Goal: Use online tool/utility: Utilize a website feature to perform a specific function

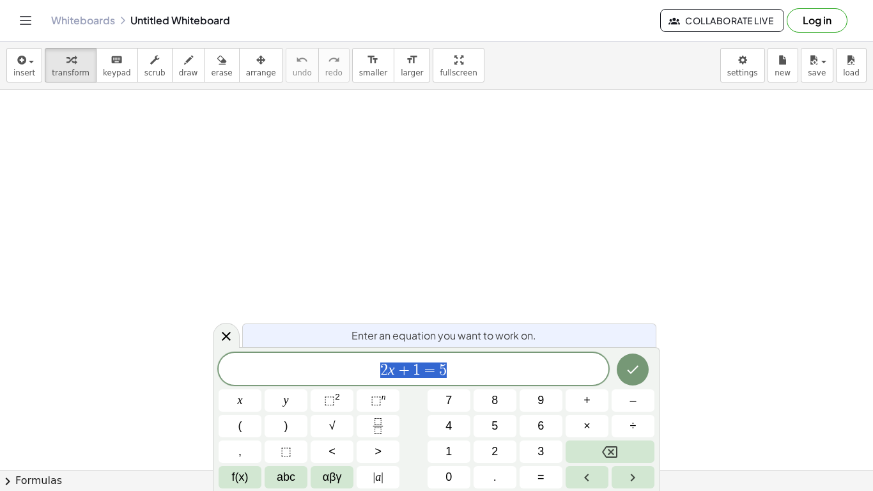
scroll to position [1, 0]
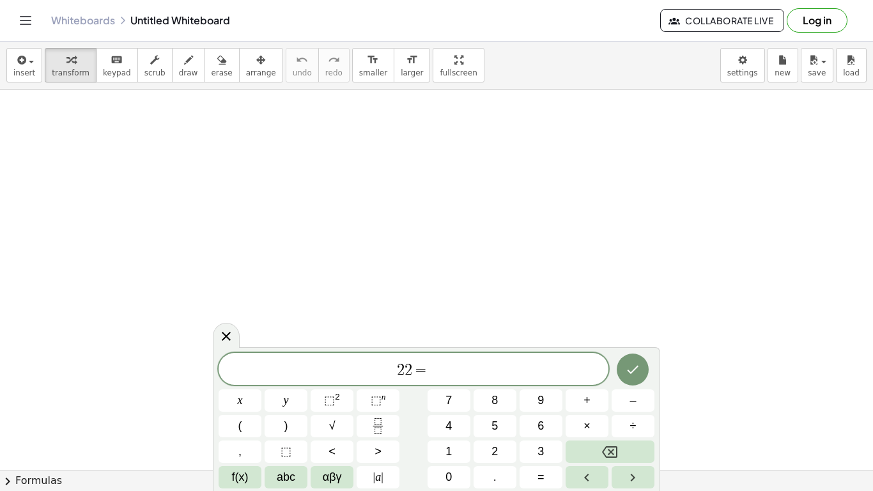
scroll to position [3, 0]
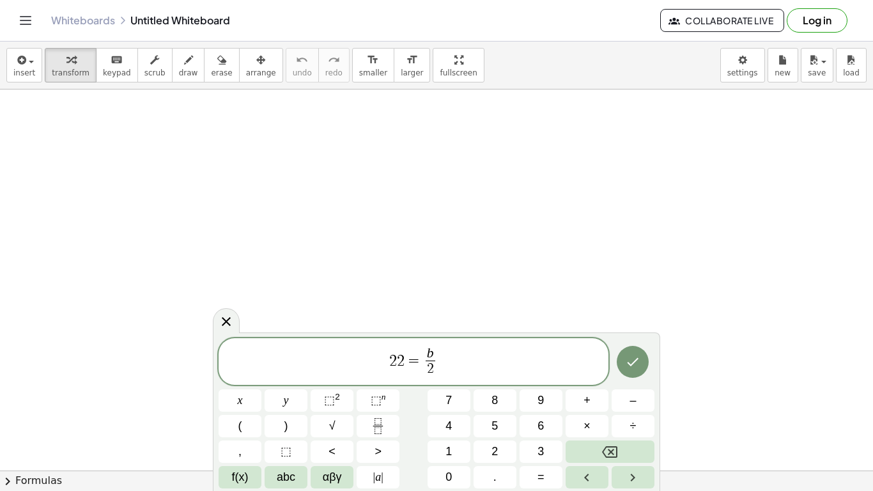
click at [466, 369] on span "2 2 = b 2 ​ ​" at bounding box center [413, 363] width 390 height 34
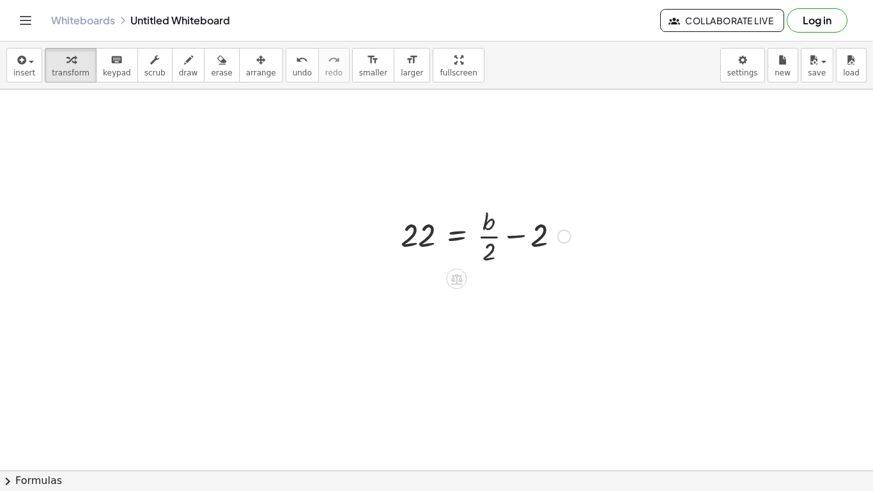
click at [517, 236] on div at bounding box center [485, 235] width 183 height 64
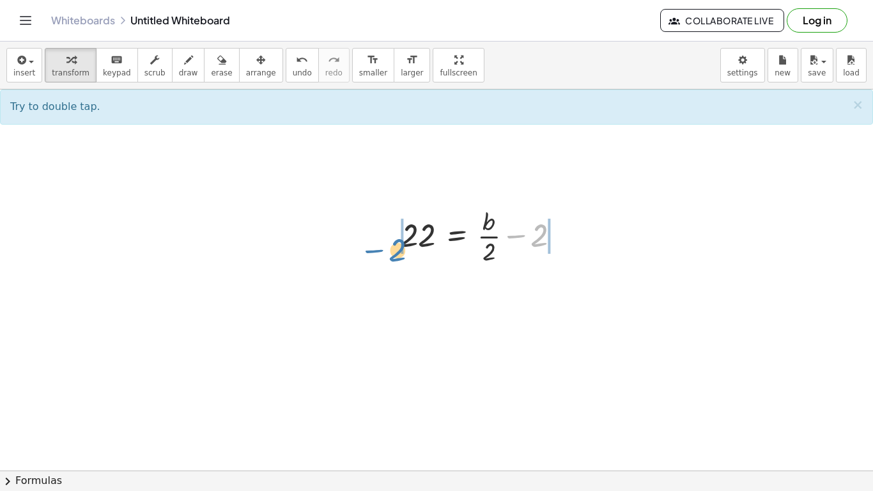
drag, startPoint x: 538, startPoint y: 237, endPoint x: 408, endPoint y: 244, distance: 130.5
click at [408, 244] on div at bounding box center [485, 235] width 183 height 64
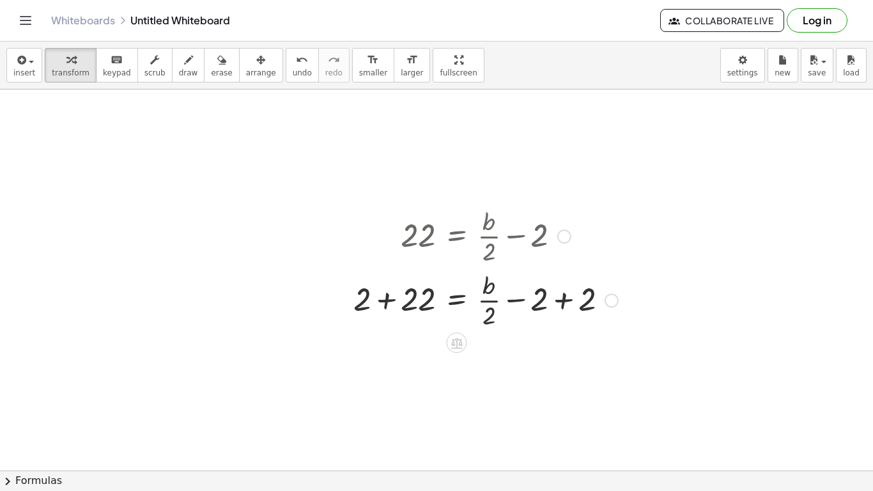
click at [385, 302] on div at bounding box center [485, 299] width 277 height 64
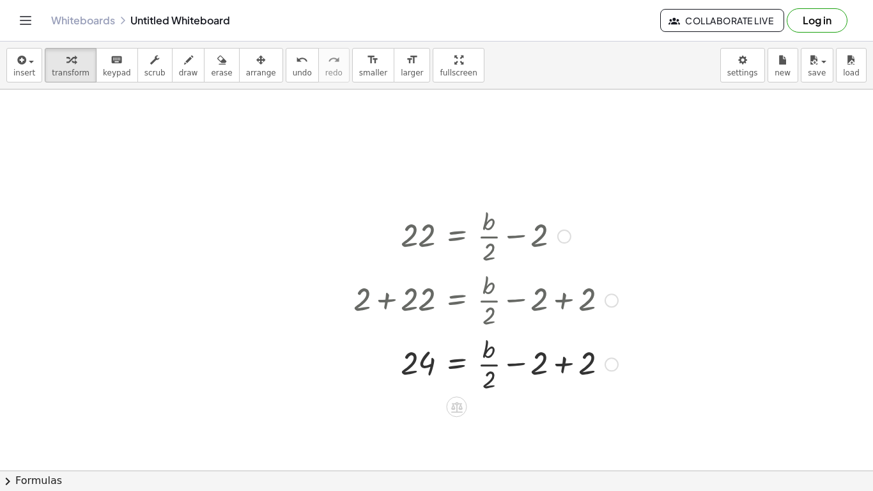
click at [566, 365] on div at bounding box center [485, 363] width 277 height 64
drag, startPoint x: 492, startPoint y: 375, endPoint x: 410, endPoint y: 369, distance: 82.0
click at [410, 369] on div at bounding box center [485, 363] width 277 height 64
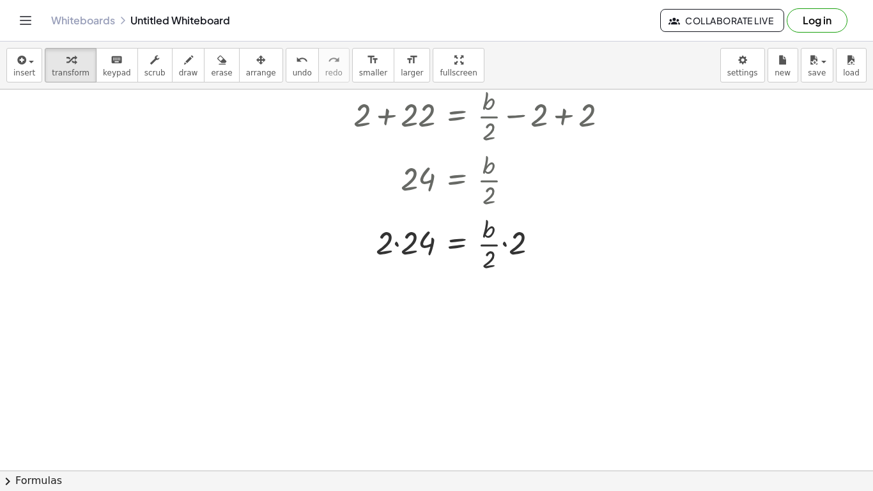
scroll to position [200, 0]
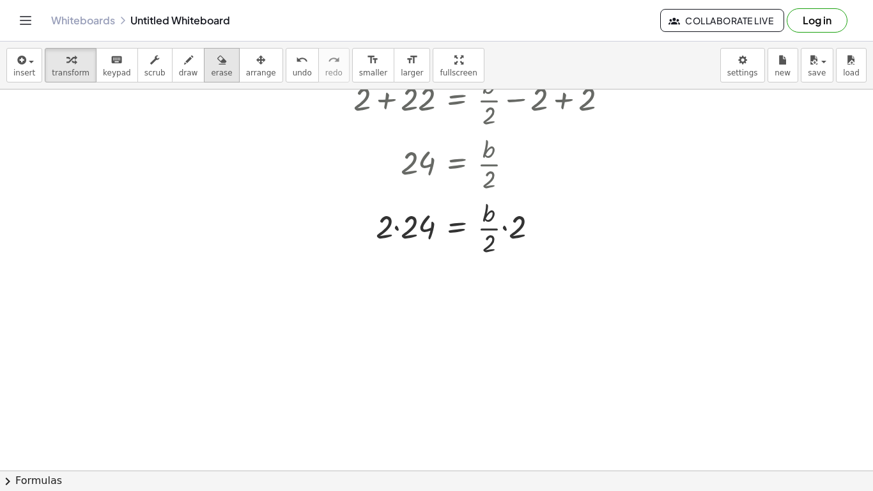
click at [204, 61] on button "erase" at bounding box center [221, 65] width 35 height 34
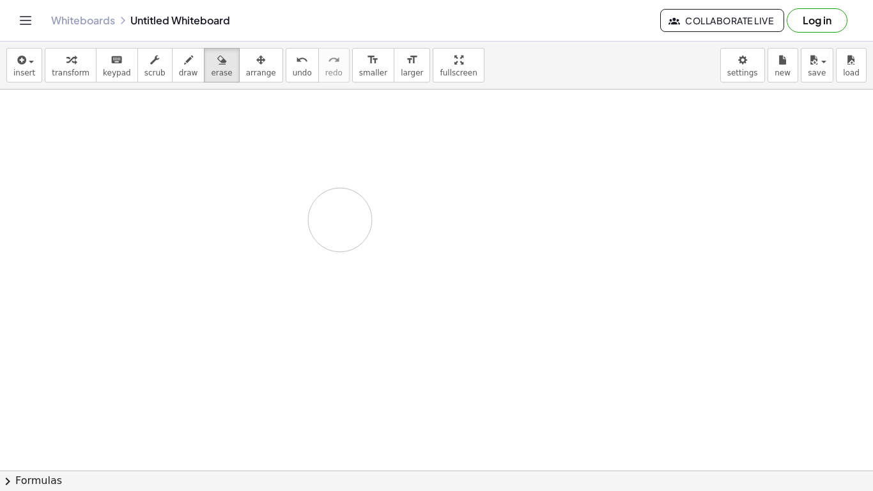
drag, startPoint x: 342, startPoint y: 96, endPoint x: 535, endPoint y: 256, distance: 250.9
click at [535, 256] on div at bounding box center [436, 311] width 873 height 844
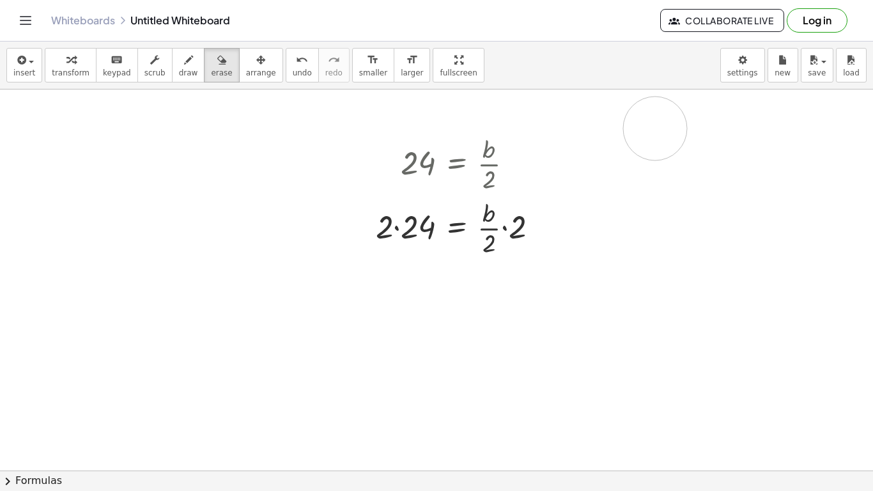
drag, startPoint x: 340, startPoint y: 105, endPoint x: 669, endPoint y: 133, distance: 329.5
click at [669, 133] on div at bounding box center [436, 311] width 873 height 844
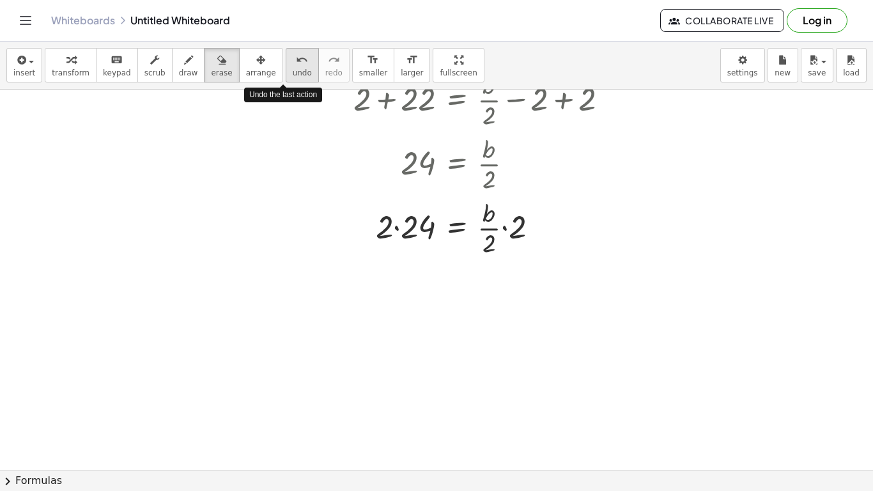
click at [296, 62] on icon "undo" at bounding box center [302, 59] width 12 height 15
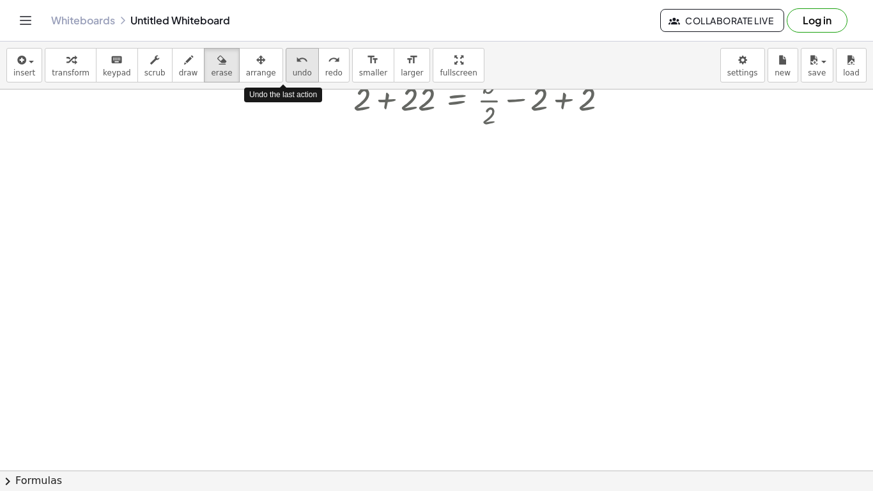
click at [296, 62] on icon "undo" at bounding box center [302, 59] width 12 height 15
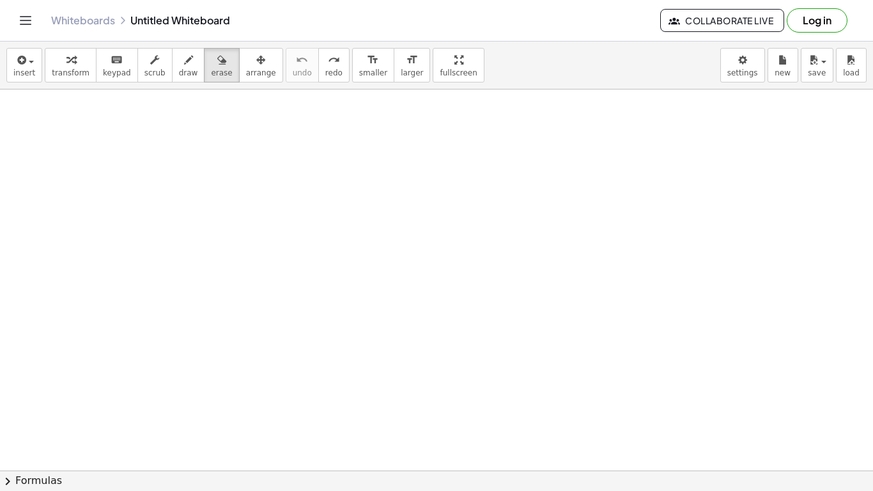
scroll to position [0, 0]
click at [292, 369] on div at bounding box center [436, 469] width 873 height 761
click at [183, 60] on div "button" at bounding box center [188, 59] width 19 height 15
click at [183, 72] on span "draw" at bounding box center [188, 72] width 19 height 9
click at [24, 61] on icon "button" at bounding box center [20, 59] width 11 height 15
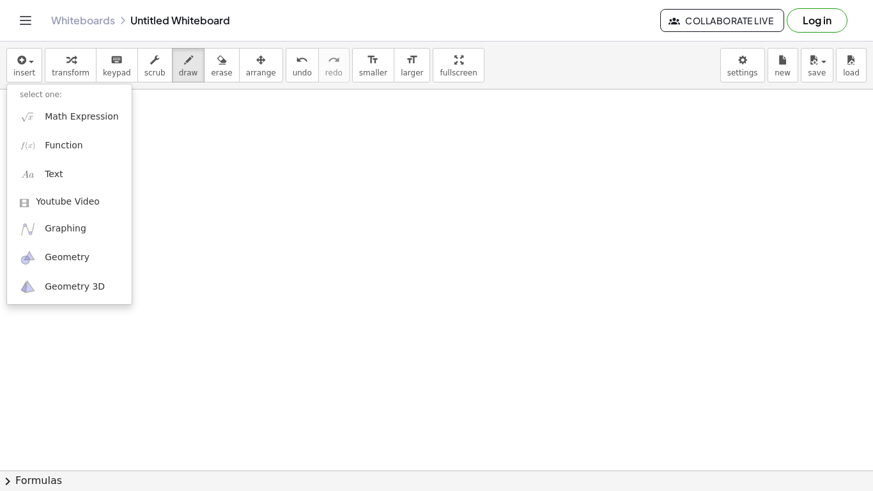
click at [505, 69] on div "insert select one: Math Expression Function Text Youtube Video Graphing Geometr…" at bounding box center [436, 66] width 873 height 48
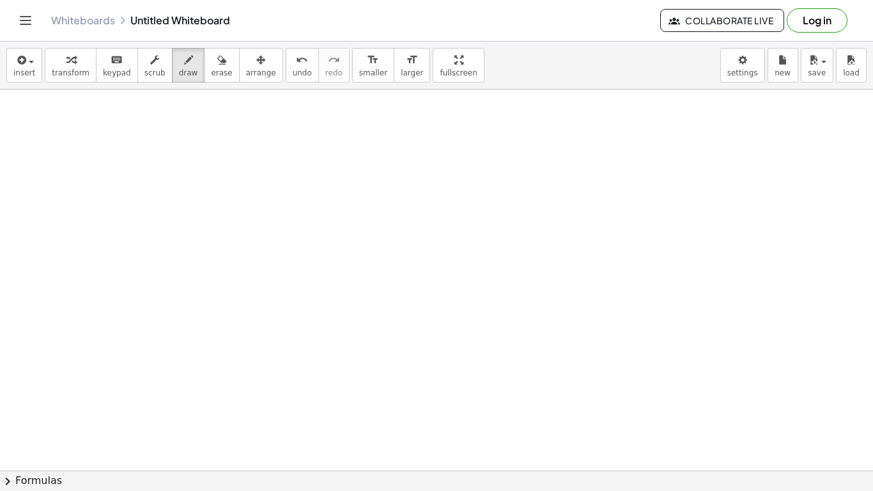
click at [505, 69] on div "insert select one: Math Expression Function Text Youtube Video Graphing Geometr…" at bounding box center [436, 66] width 873 height 48
click at [422, 162] on div at bounding box center [436, 469] width 873 height 761
click at [361, 61] on div "format_size" at bounding box center [373, 59] width 28 height 15
click at [318, 181] on div at bounding box center [436, 469] width 873 height 761
click at [217, 65] on icon "button" at bounding box center [221, 59] width 9 height 15
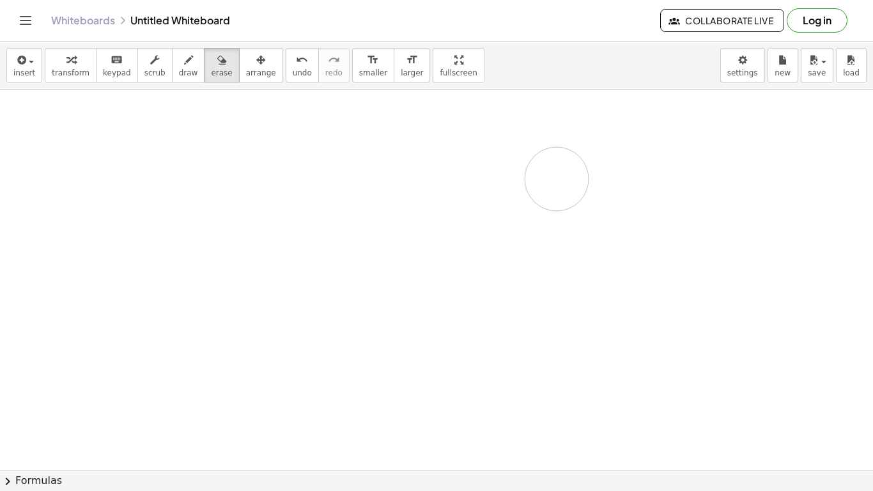
drag, startPoint x: 307, startPoint y: 199, endPoint x: 565, endPoint y: 182, distance: 258.0
click at [565, 182] on div at bounding box center [436, 469] width 873 height 761
click at [11, 58] on button "insert" at bounding box center [24, 65] width 36 height 34
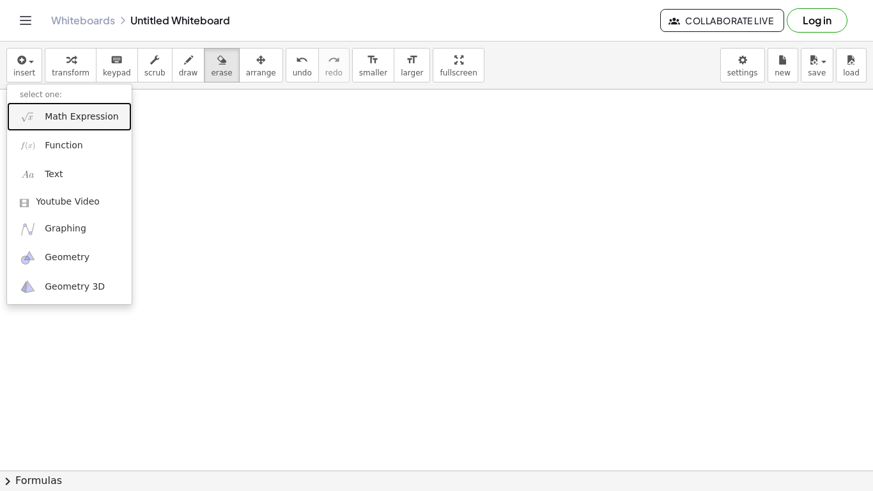
click at [64, 112] on span "Math Expression" at bounding box center [81, 117] width 73 height 13
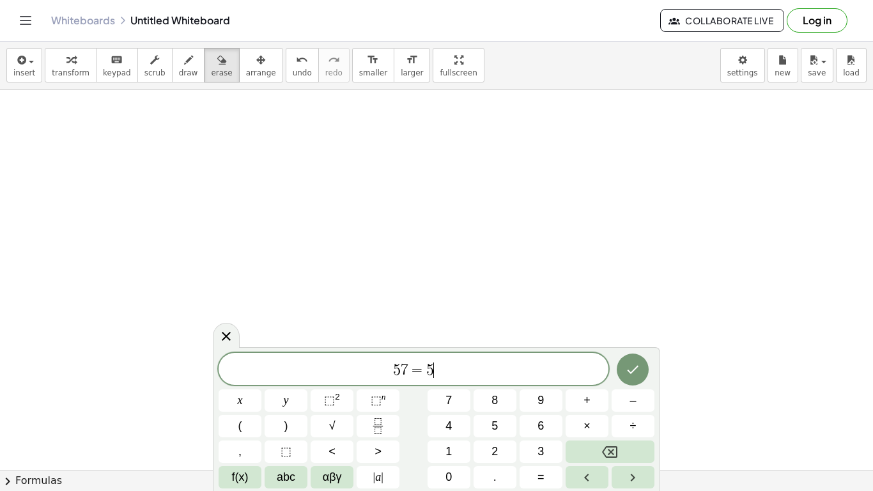
scroll to position [6, 0]
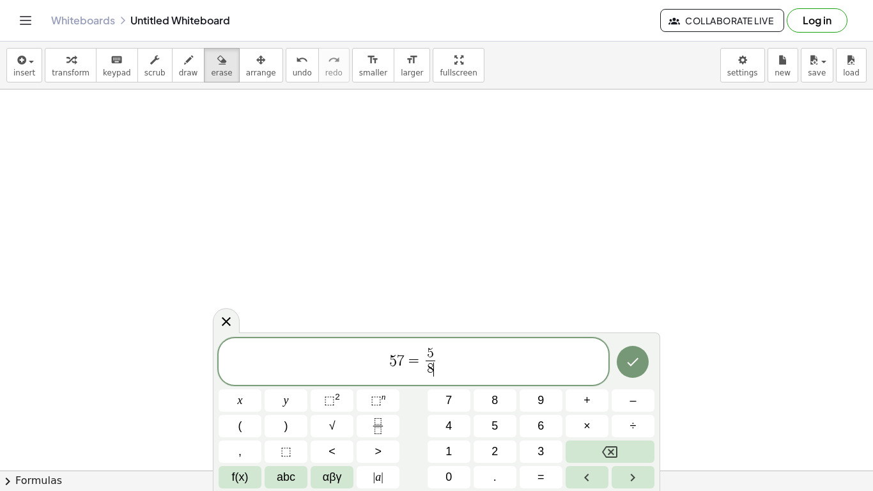
click at [482, 360] on span "5 7 = 5 8 ​ ​" at bounding box center [413, 363] width 390 height 34
click at [634, 358] on icon "Done" at bounding box center [632, 361] width 15 height 15
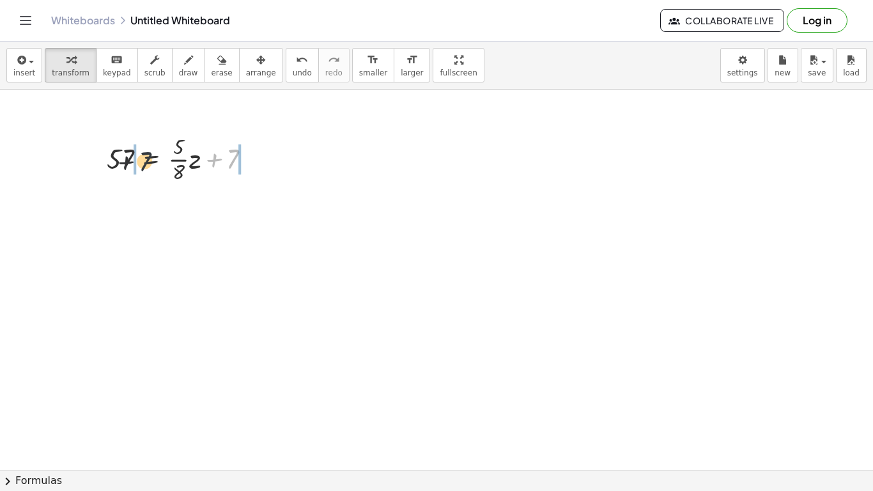
drag, startPoint x: 228, startPoint y: 162, endPoint x: 100, endPoint y: 165, distance: 128.4
click at [100, 165] on div "+ 7 57 = + · · 5 · 8 · z + 7" at bounding box center [177, 158] width 178 height 61
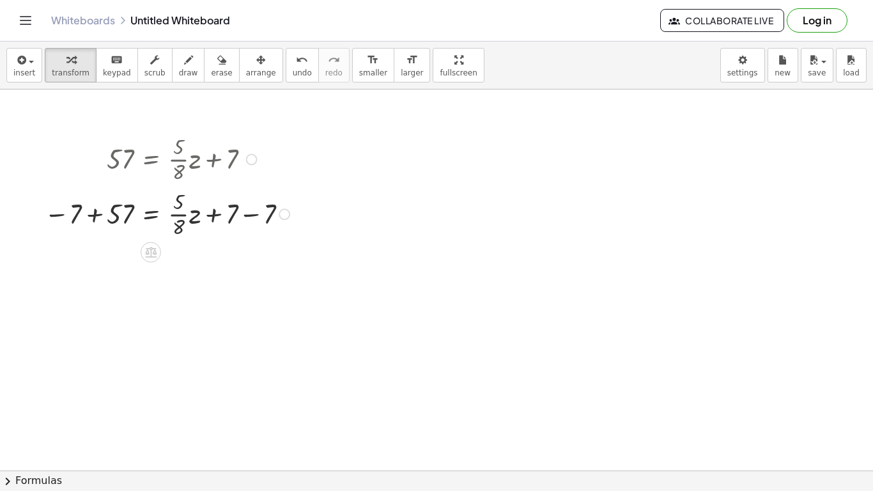
click at [92, 209] on div at bounding box center [169, 213] width 262 height 55
click at [261, 261] on div at bounding box center [171, 267] width 266 height 55
click at [176, 272] on div at bounding box center [169, 267] width 262 height 55
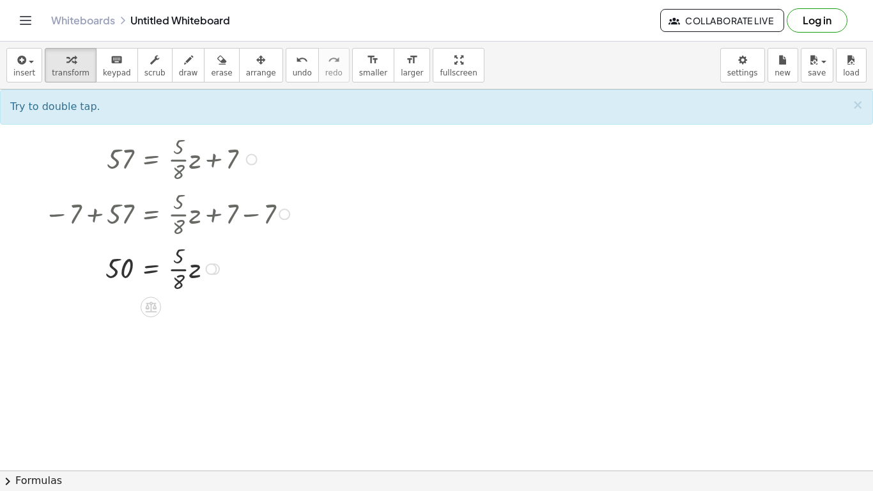
click at [177, 273] on div at bounding box center [169, 267] width 262 height 55
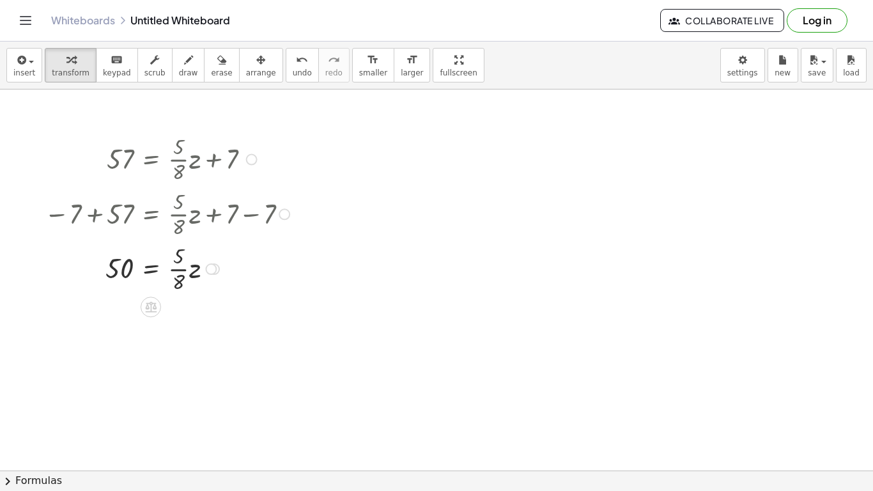
click at [177, 273] on div at bounding box center [169, 267] width 262 height 55
click at [178, 271] on div at bounding box center [147, 267] width 219 height 55
click at [214, 272] on div at bounding box center [213, 268] width 11 height 11
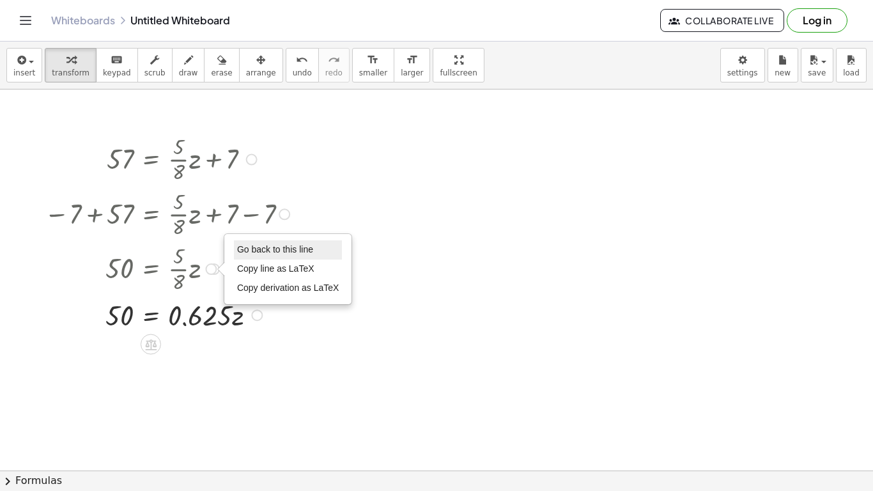
click at [259, 247] on span "Go back to this line" at bounding box center [275, 249] width 76 height 10
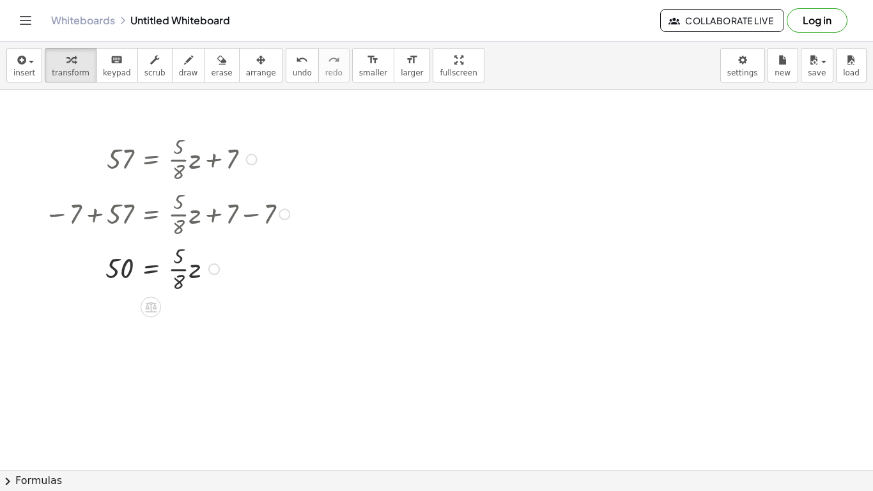
click at [181, 270] on div at bounding box center [169, 267] width 262 height 55
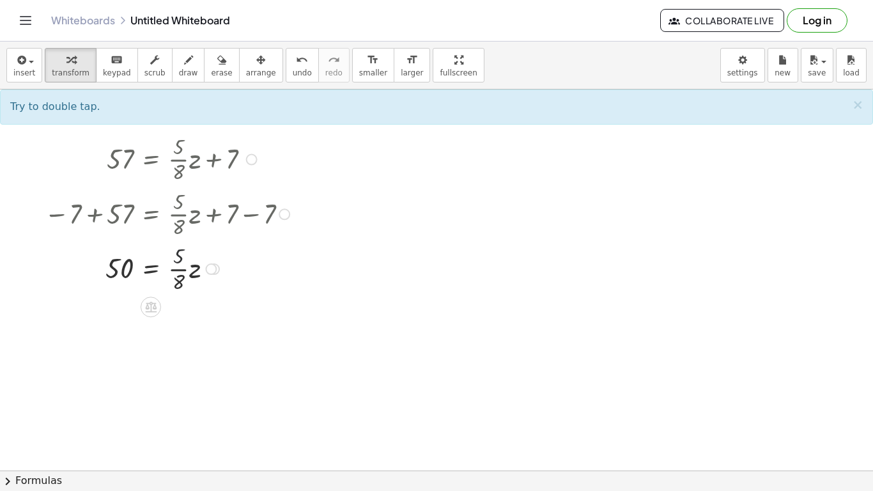
drag, startPoint x: 180, startPoint y: 261, endPoint x: 185, endPoint y: 283, distance: 23.1
click at [185, 283] on div at bounding box center [169, 267] width 262 height 55
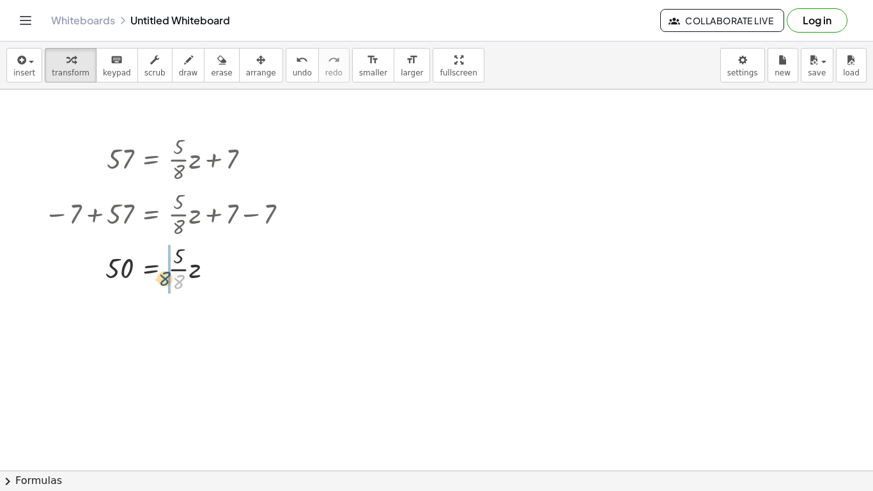
click at [178, 287] on div at bounding box center [169, 267] width 262 height 55
click at [215, 272] on div at bounding box center [213, 268] width 11 height 11
drag, startPoint x: 177, startPoint y: 261, endPoint x: 104, endPoint y: 264, distance: 72.9
click at [104, 264] on div at bounding box center [169, 267] width 262 height 55
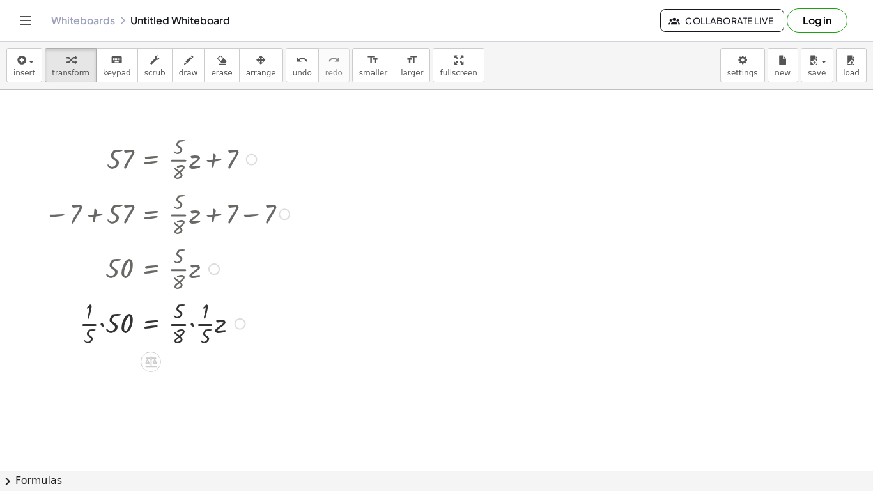
click at [209, 326] on div at bounding box center [169, 322] width 262 height 55
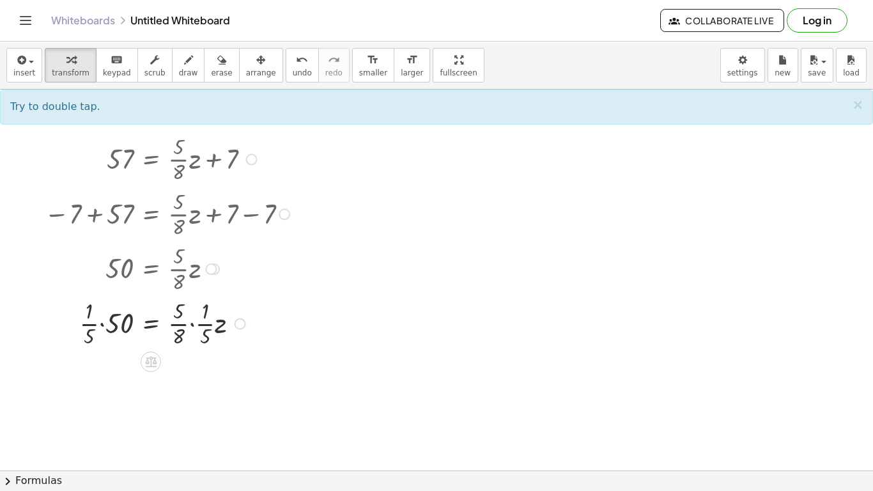
click at [181, 323] on div at bounding box center [169, 322] width 262 height 55
click at [91, 325] on div at bounding box center [169, 322] width 262 height 55
click at [100, 326] on div at bounding box center [169, 322] width 262 height 55
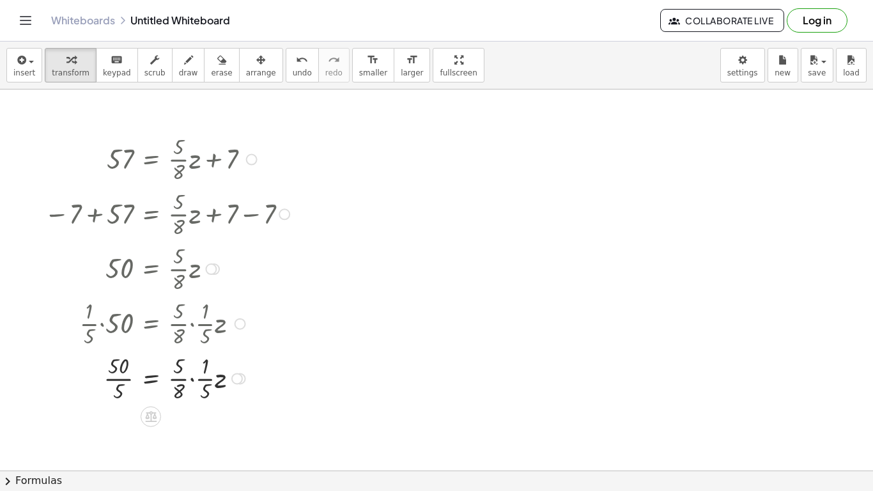
click at [192, 381] on div at bounding box center [169, 377] width 262 height 55
click at [188, 445] on div at bounding box center [169, 432] width 262 height 55
click at [217, 274] on div at bounding box center [169, 267] width 210 height 55
click at [214, 269] on div at bounding box center [210, 268] width 11 height 11
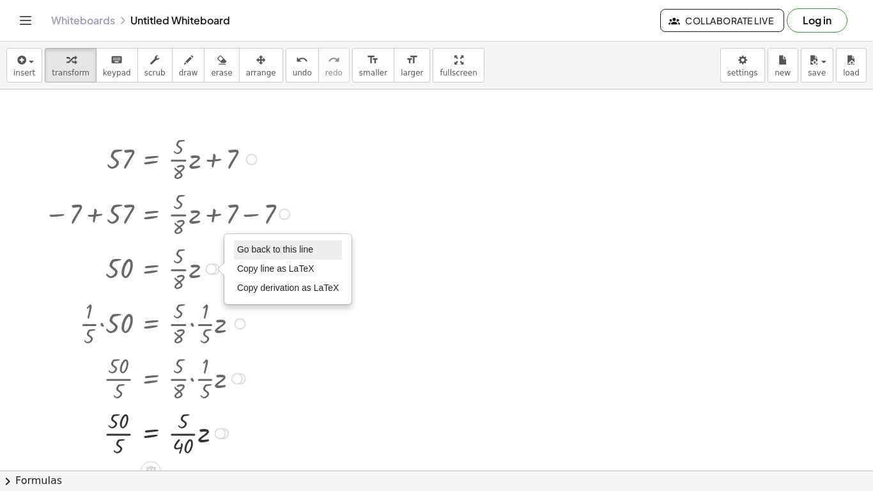
click at [248, 253] on span "Go back to this line" at bounding box center [275, 249] width 76 height 10
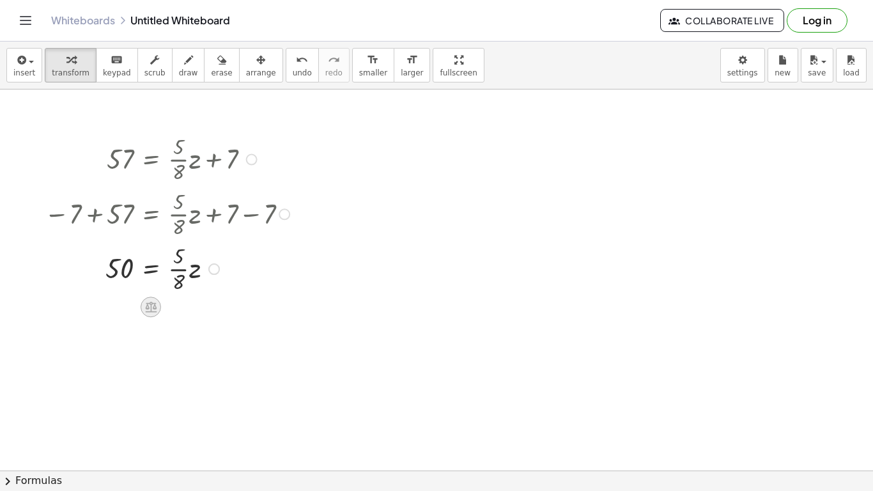
click at [152, 305] on icon at bounding box center [150, 306] width 13 height 13
click at [151, 306] on span "×" at bounding box center [151, 307] width 8 height 19
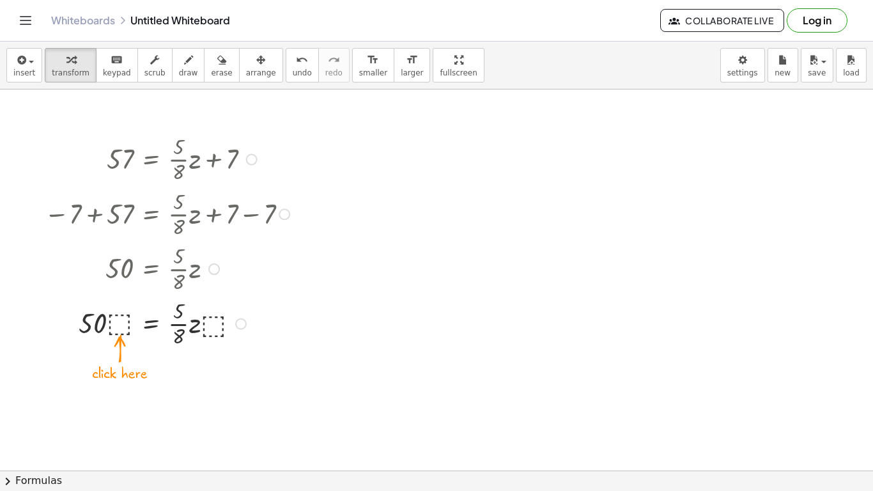
click at [120, 323] on div at bounding box center [169, 322] width 262 height 55
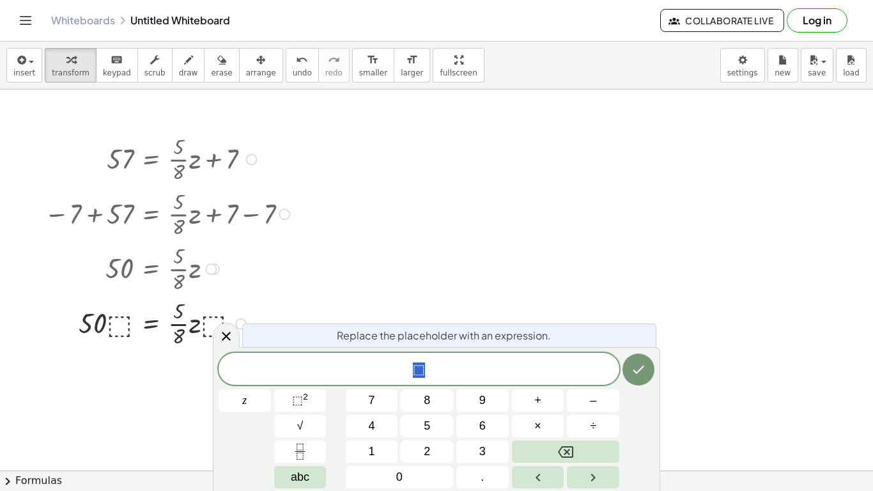
scroll to position [7, 0]
click at [213, 317] on div at bounding box center [169, 322] width 262 height 55
click at [208, 317] on div at bounding box center [169, 322] width 262 height 55
click at [210, 319] on div at bounding box center [169, 322] width 262 height 55
click at [279, 273] on div "57 = + · · 5 · 8 · z + 7 − 7 + 57 = + · · 5 · 8 · z + 7 − 7 50 = + · · 5 · 8 · …" at bounding box center [161, 240] width 273 height 225
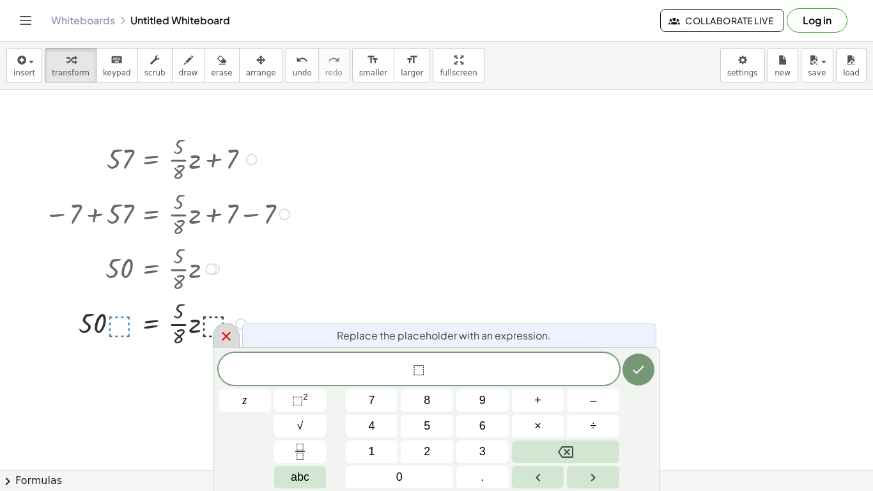
click at [227, 334] on icon at bounding box center [226, 336] width 9 height 9
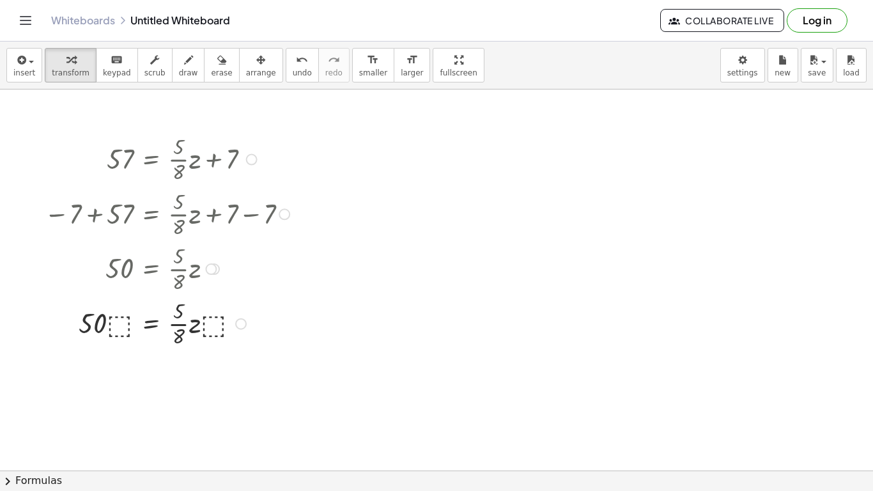
click at [237, 328] on div at bounding box center [169, 322] width 262 height 55
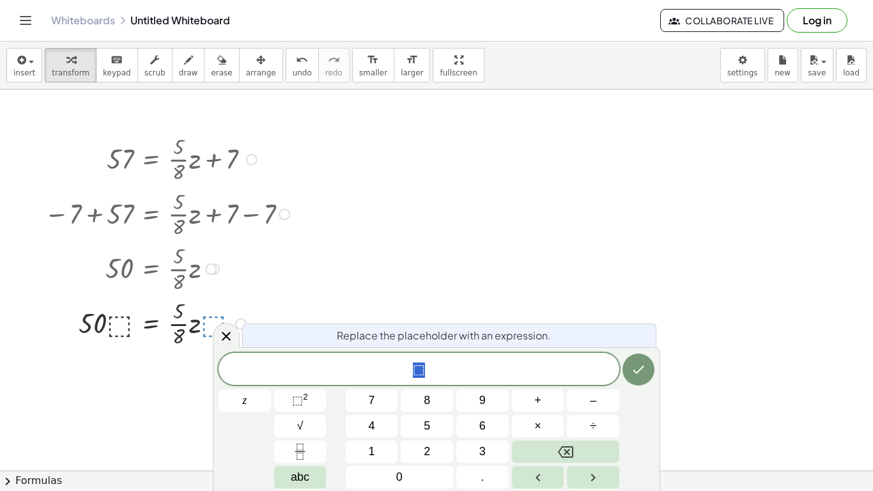
click at [317, 271] on div at bounding box center [436, 469] width 873 height 761
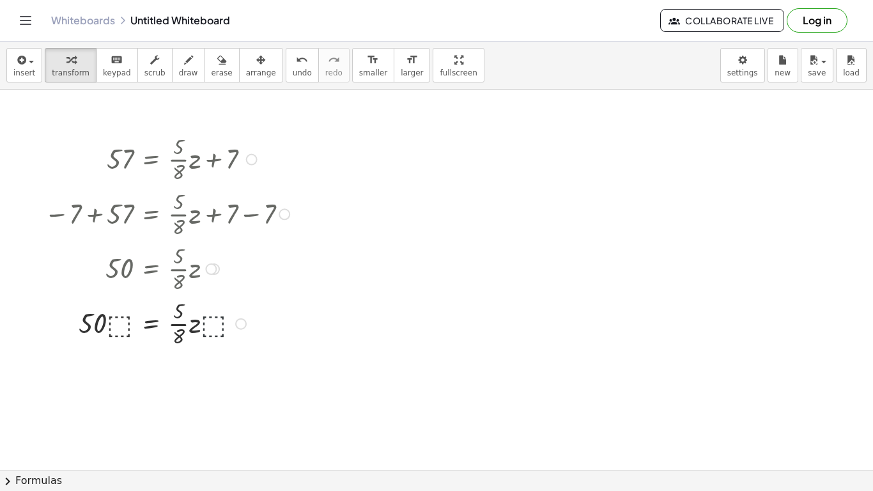
click at [218, 271] on div at bounding box center [213, 268] width 11 height 11
click at [208, 271] on div "Go back to this line Copy line as LaTeX Copy derivation as LaTeX" at bounding box center [210, 268] width 11 height 11
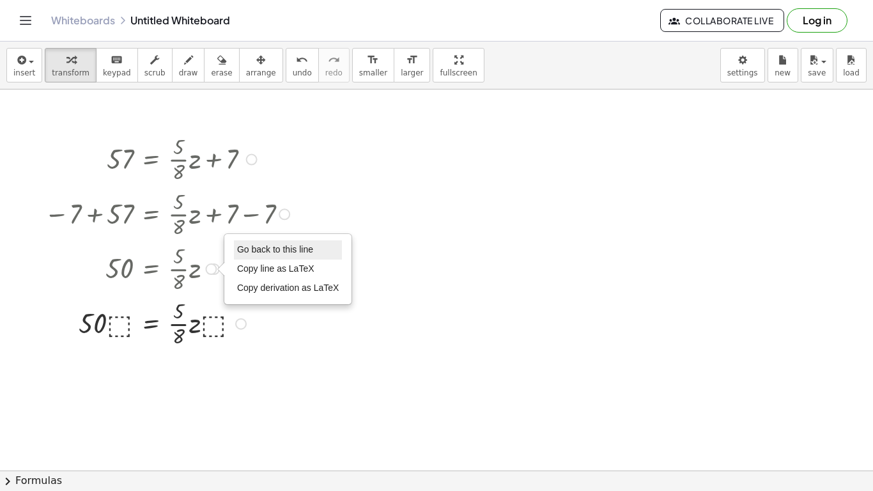
click at [258, 256] on li "Go back to this line" at bounding box center [288, 249] width 109 height 19
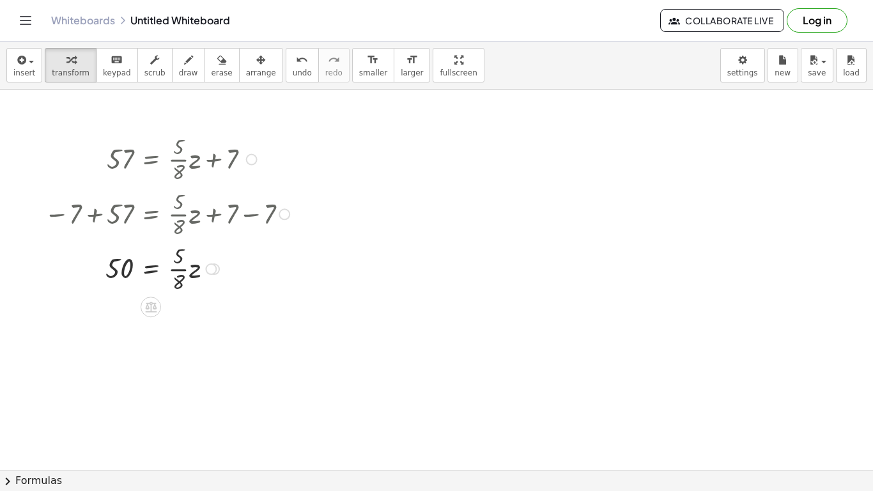
click at [216, 267] on div "Go back to this line Copy line as LaTeX Copy derivation as LaTeX" at bounding box center [210, 268] width 11 height 11
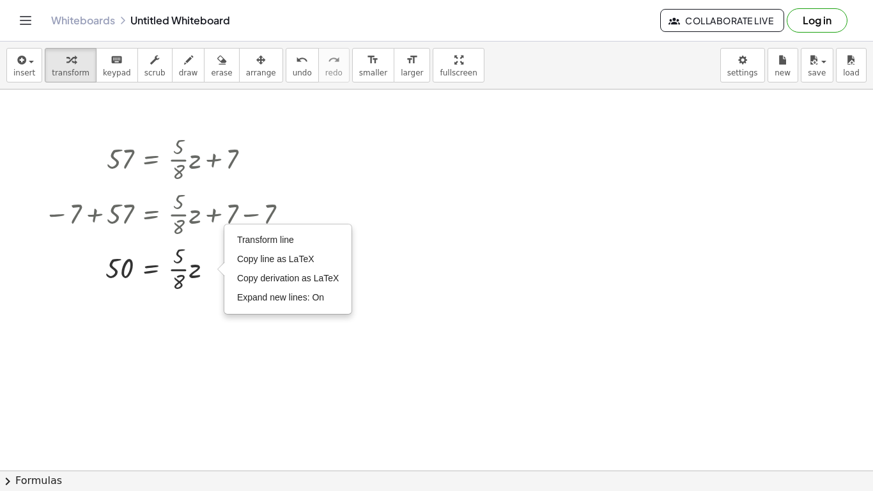
click at [482, 236] on div at bounding box center [436, 469] width 873 height 761
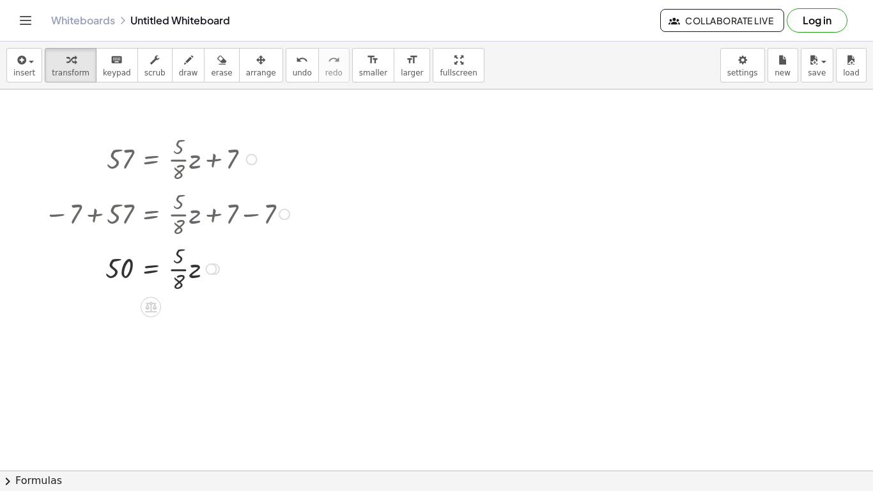
click at [210, 270] on div "Transform line Copy line as LaTeX Copy derivation as LaTeX Expand new lines: On" at bounding box center [210, 268] width 11 height 11
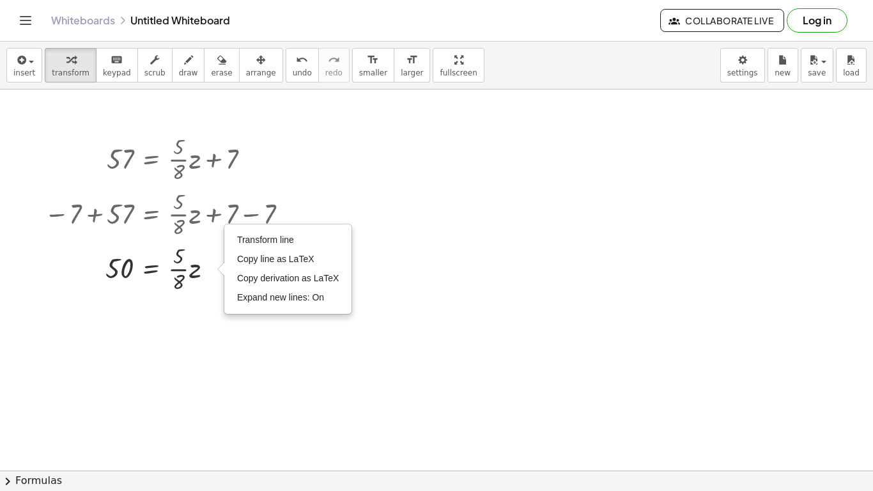
click at [204, 328] on div at bounding box center [436, 469] width 873 height 761
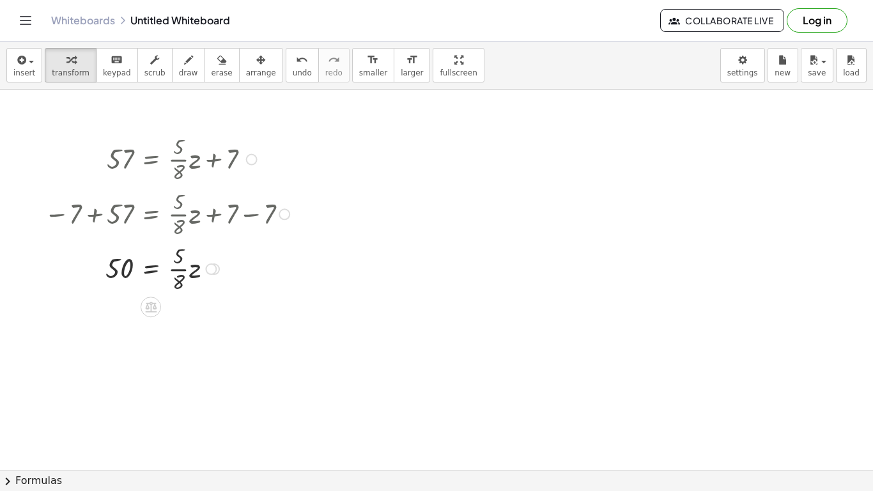
click at [132, 271] on div at bounding box center [169, 267] width 262 height 55
click at [124, 272] on div at bounding box center [169, 267] width 262 height 55
click at [212, 268] on div "Transform line Copy line as LaTeX Copy derivation as LaTeX Expand new lines: On" at bounding box center [210, 268] width 11 height 11
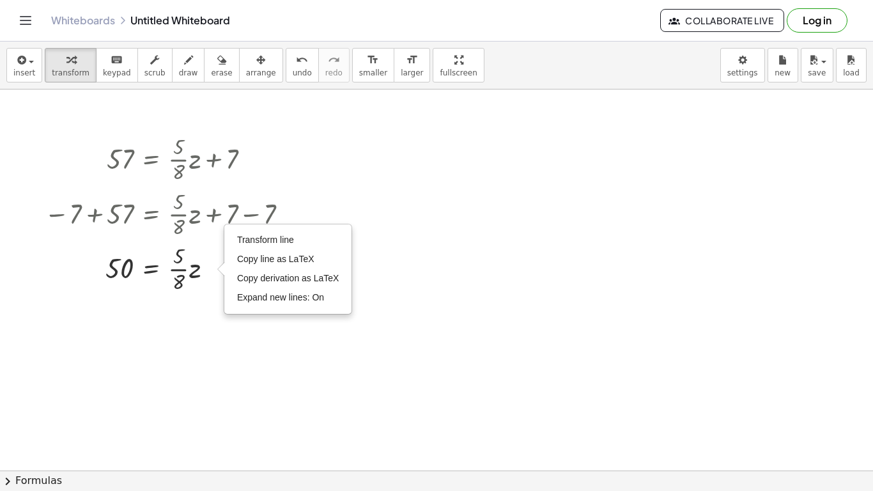
click at [257, 347] on div at bounding box center [436, 469] width 873 height 761
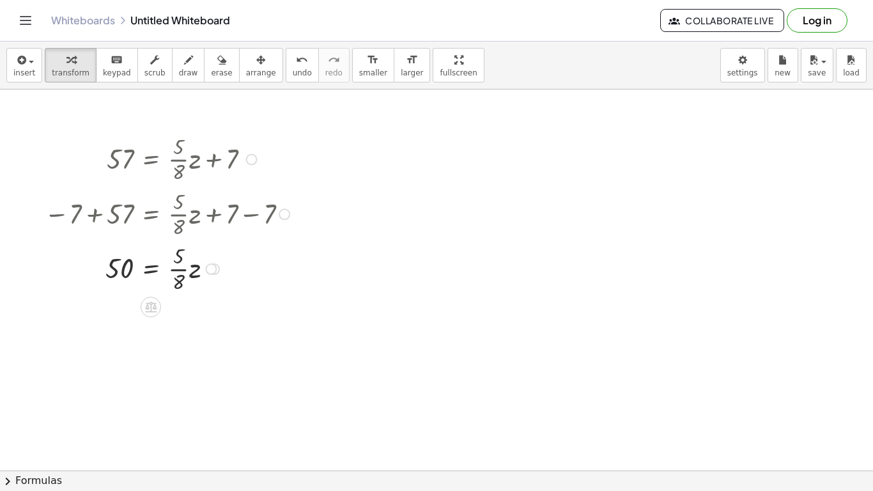
click at [282, 212] on div at bounding box center [284, 213] width 11 height 11
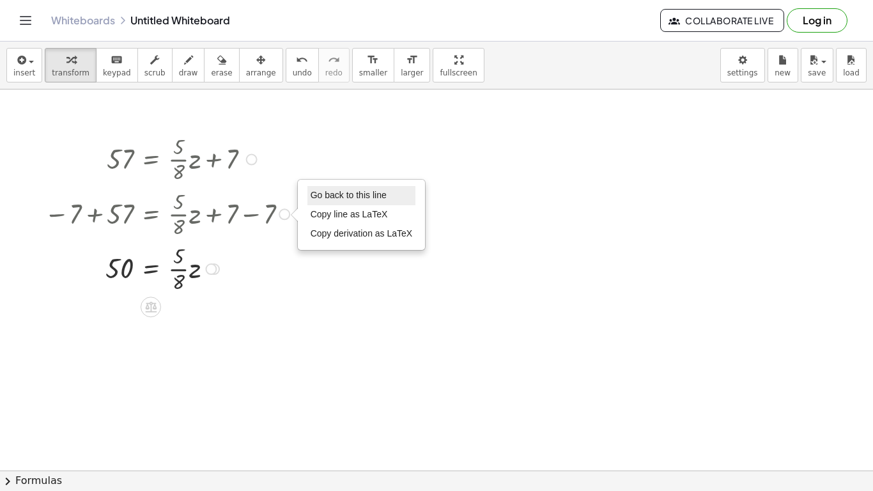
click at [332, 201] on li "Go back to this line" at bounding box center [361, 195] width 109 height 19
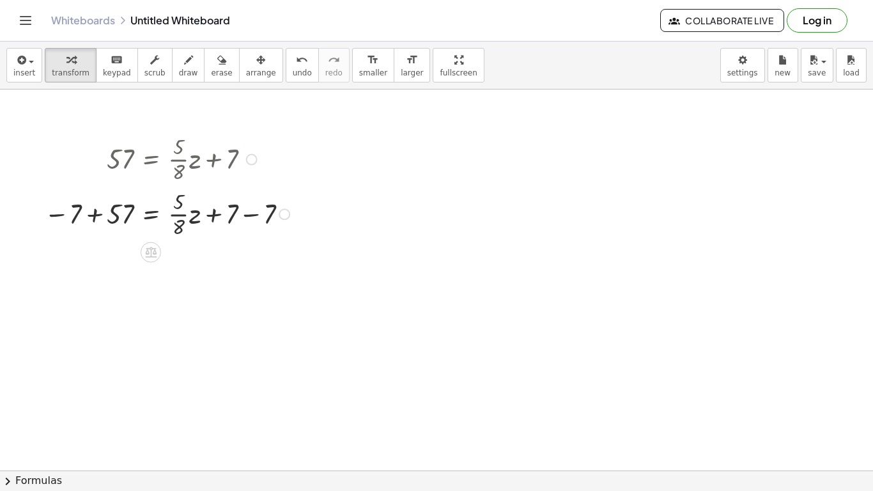
click at [254, 215] on div at bounding box center [169, 213] width 262 height 55
click at [95, 268] on div at bounding box center [169, 267] width 262 height 55
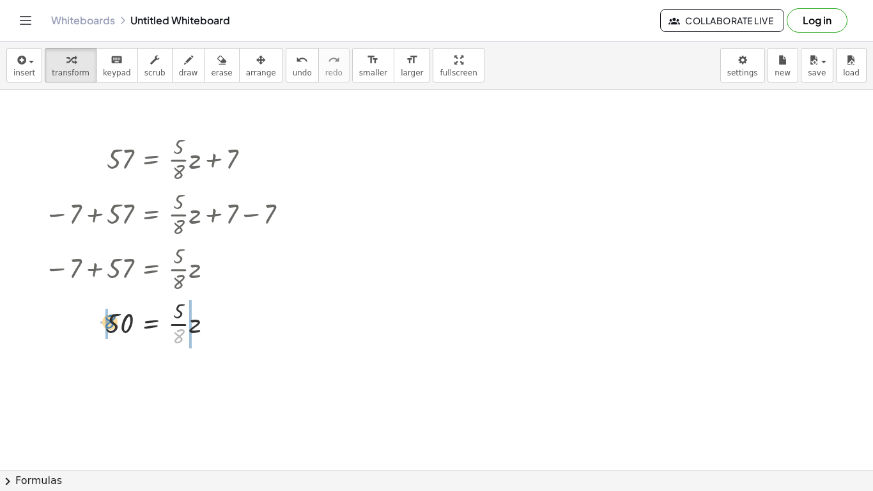
drag, startPoint x: 177, startPoint y: 336, endPoint x: 109, endPoint y: 322, distance: 69.8
click at [109, 322] on div at bounding box center [169, 322] width 262 height 55
drag, startPoint x: 180, startPoint y: 390, endPoint x: 199, endPoint y: 381, distance: 20.9
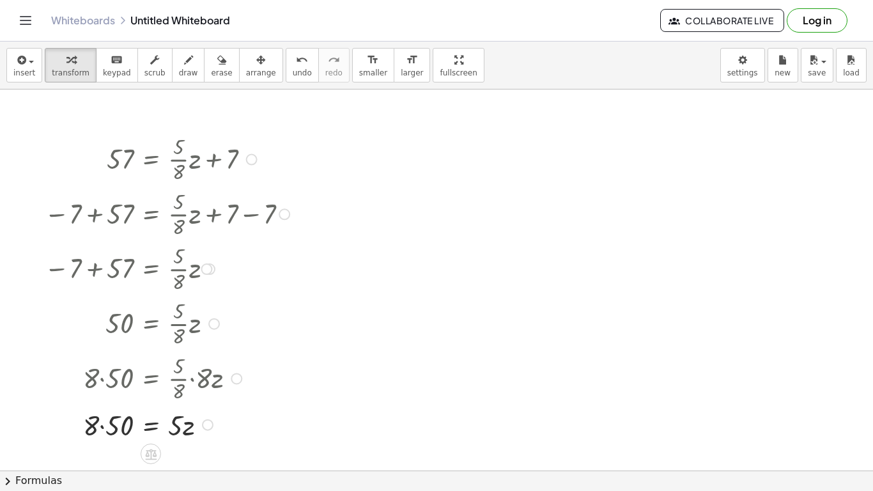
click at [102, 425] on div at bounding box center [169, 424] width 262 height 38
click at [293, 68] on span "undo" at bounding box center [302, 72] width 19 height 9
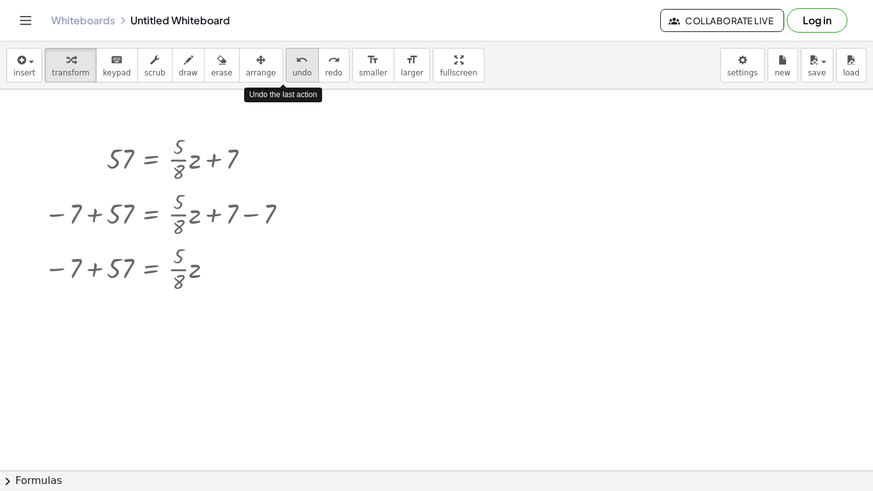
click at [293, 68] on span "undo" at bounding box center [302, 72] width 19 height 9
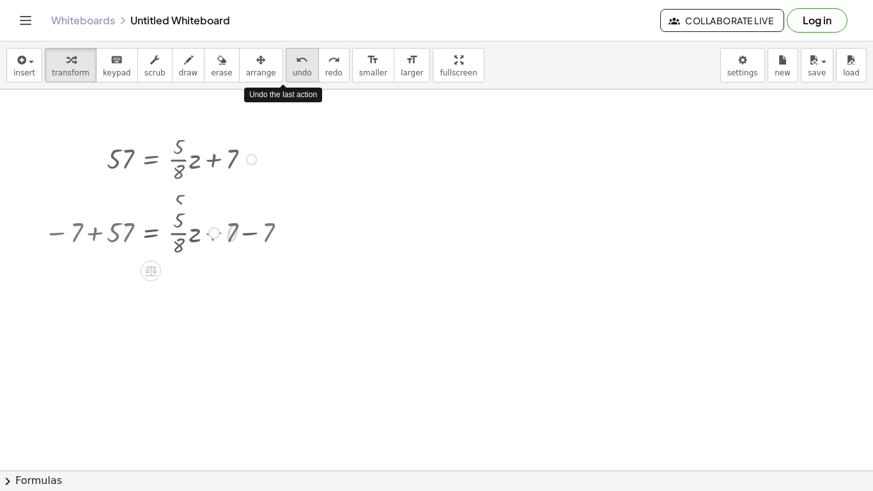
click at [293, 68] on span "undo" at bounding box center [302, 72] width 19 height 9
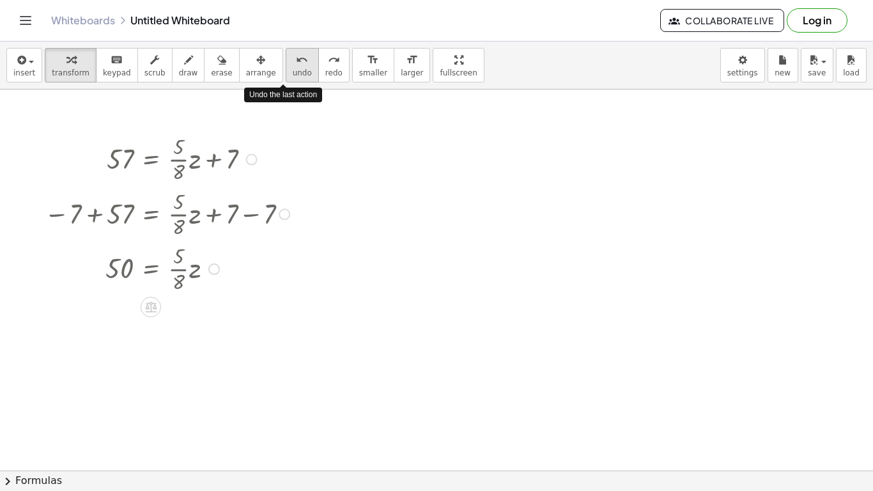
click at [293, 68] on span "undo" at bounding box center [302, 72] width 19 height 9
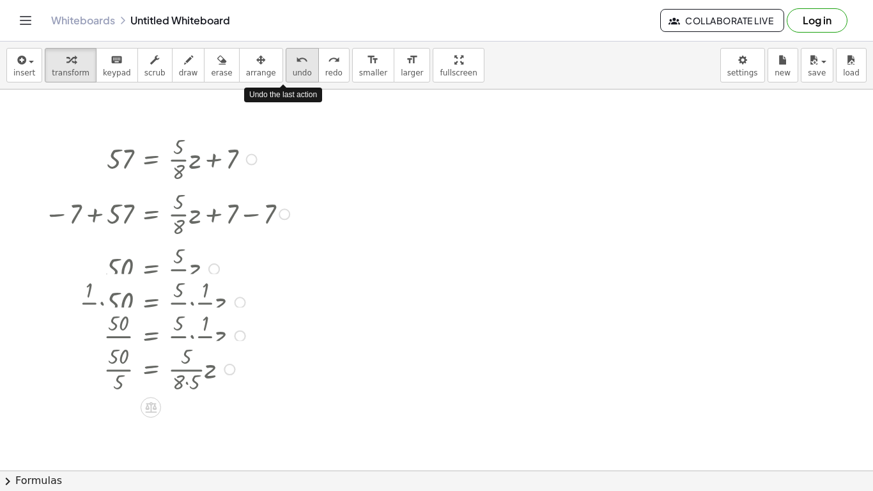
click at [293, 68] on span "undo" at bounding box center [302, 72] width 19 height 9
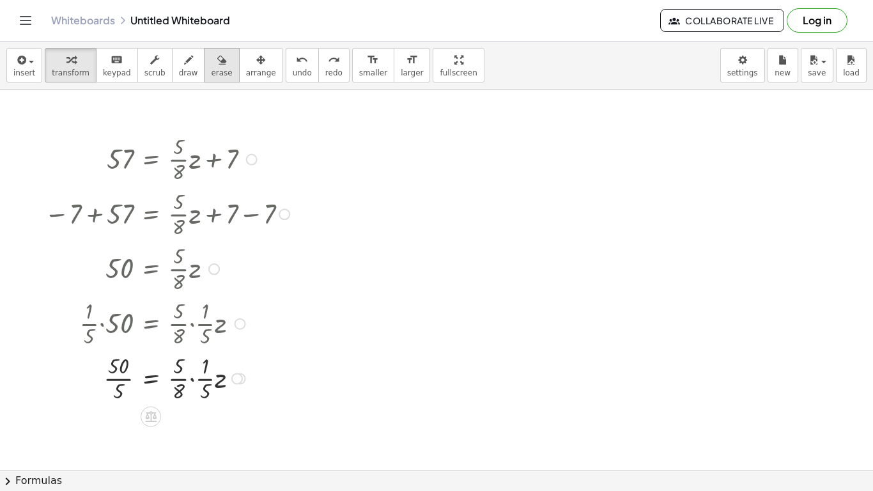
click at [213, 61] on div "button" at bounding box center [221, 59] width 21 height 15
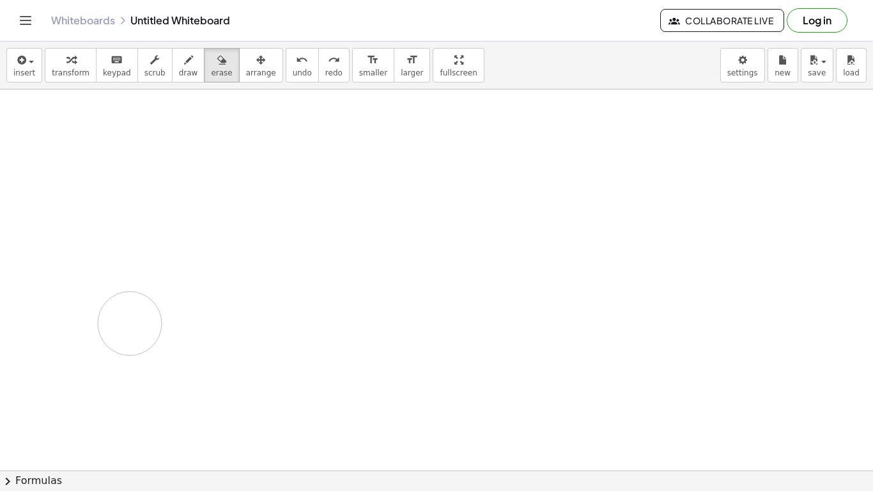
drag, startPoint x: 105, startPoint y: 157, endPoint x: 198, endPoint y: 250, distance: 131.0
click at [198, 250] on div at bounding box center [436, 469] width 873 height 761
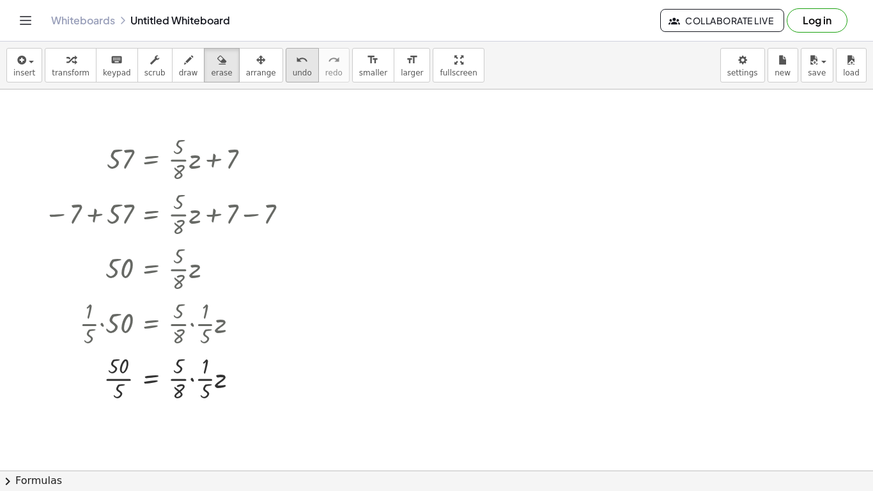
click at [296, 65] on icon "undo" at bounding box center [302, 59] width 12 height 15
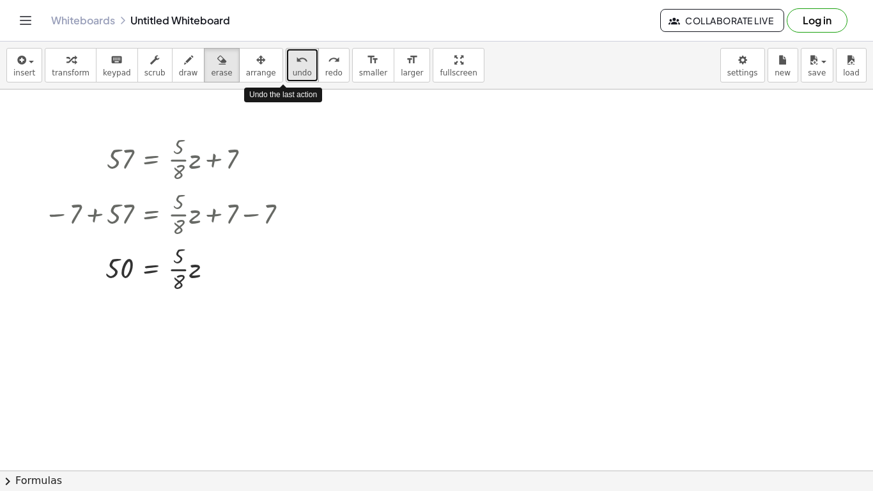
click at [296, 65] on icon "undo" at bounding box center [302, 59] width 12 height 15
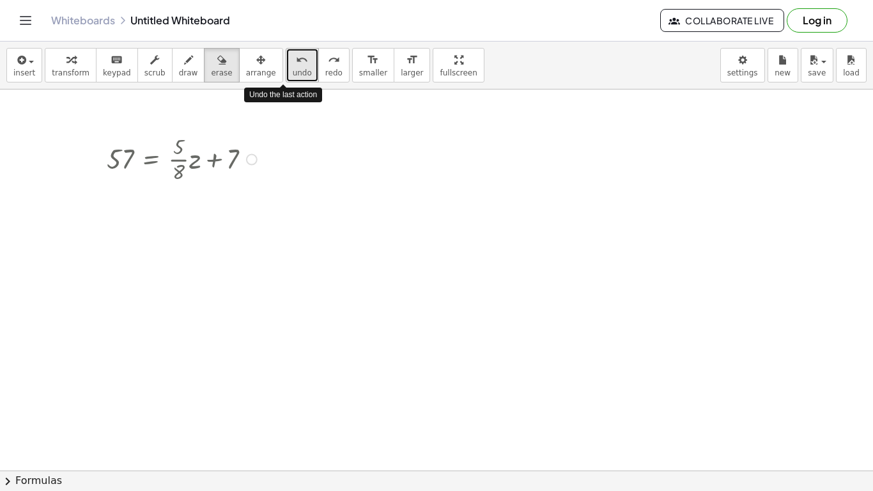
click at [296, 65] on icon "undo" at bounding box center [302, 59] width 12 height 15
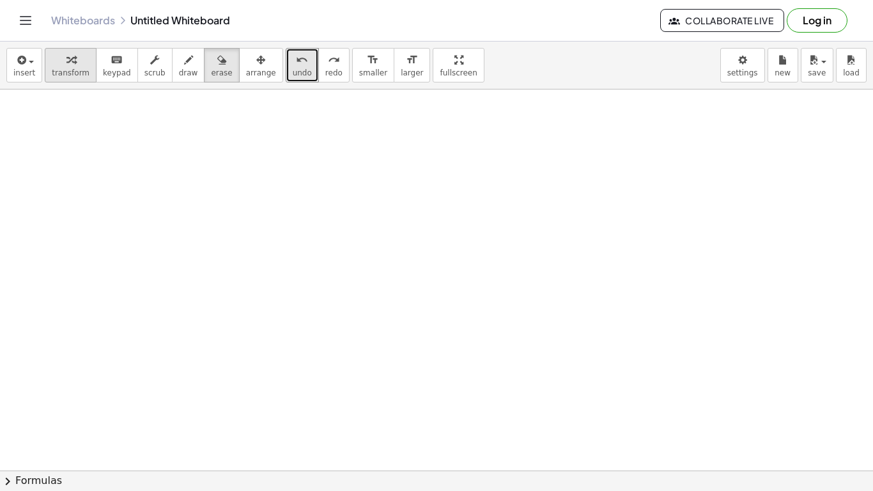
click at [81, 65] on div "button" at bounding box center [71, 59] width 38 height 15
click at [57, 59] on div "button" at bounding box center [71, 59] width 38 height 15
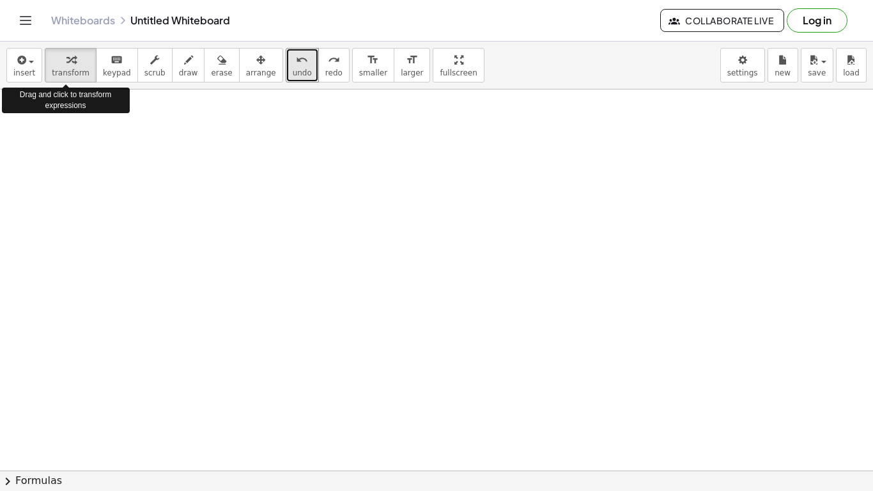
click at [146, 163] on div at bounding box center [436, 469] width 873 height 761
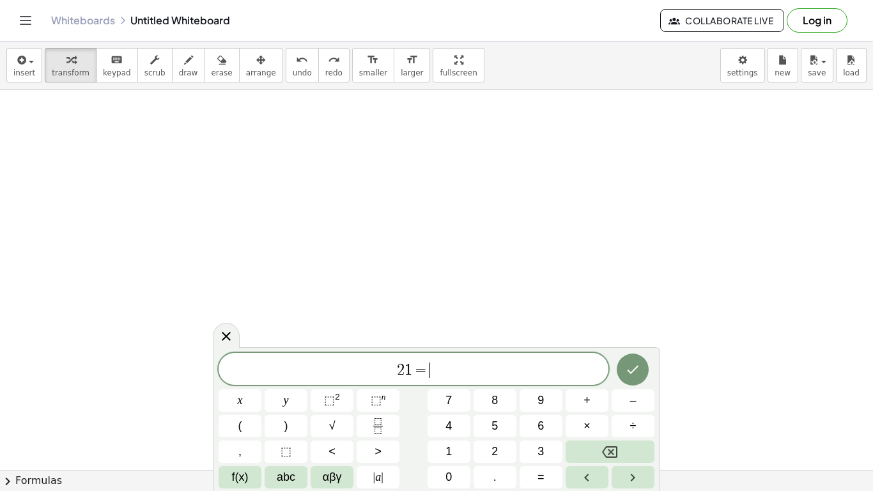
scroll to position [10, 0]
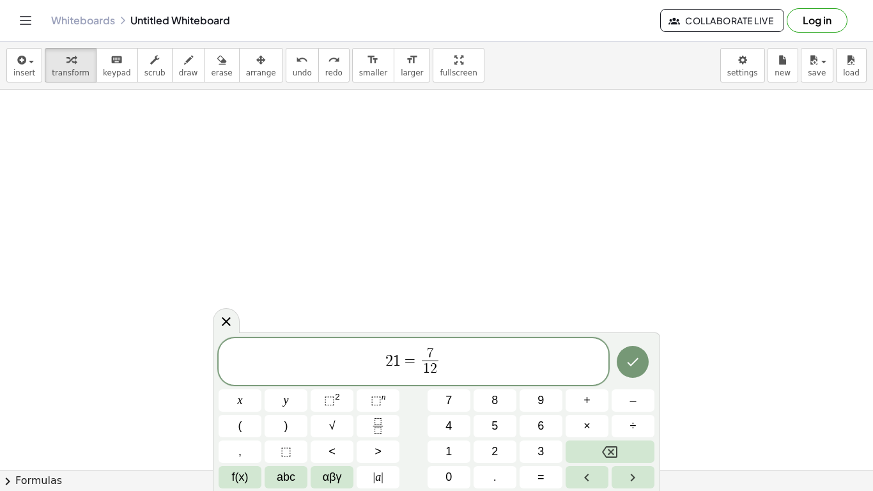
click at [480, 358] on span "2 1 = 7 1 2 ​ ​" at bounding box center [413, 363] width 390 height 34
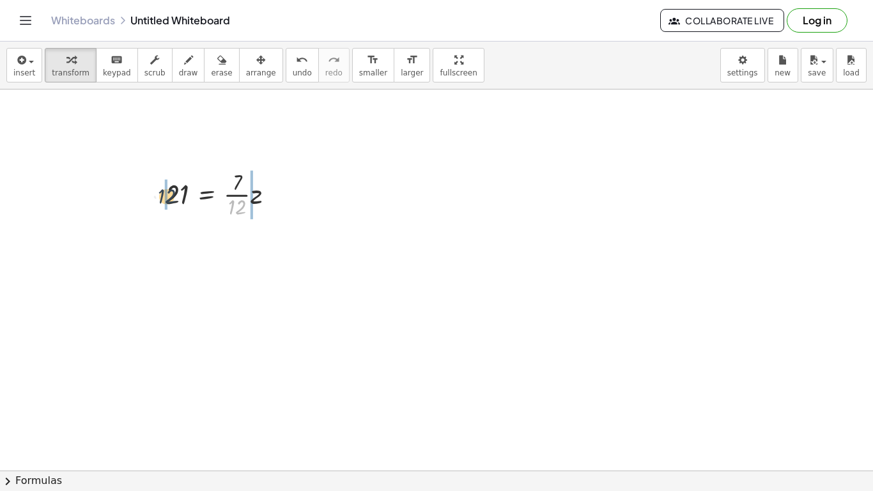
drag, startPoint x: 238, startPoint y: 212, endPoint x: 155, endPoint y: 203, distance: 83.6
click at [155, 203] on div "· 12 21 = · · 7 · 12 · z" at bounding box center [218, 193] width 144 height 61
click at [254, 249] on div at bounding box center [225, 248] width 194 height 55
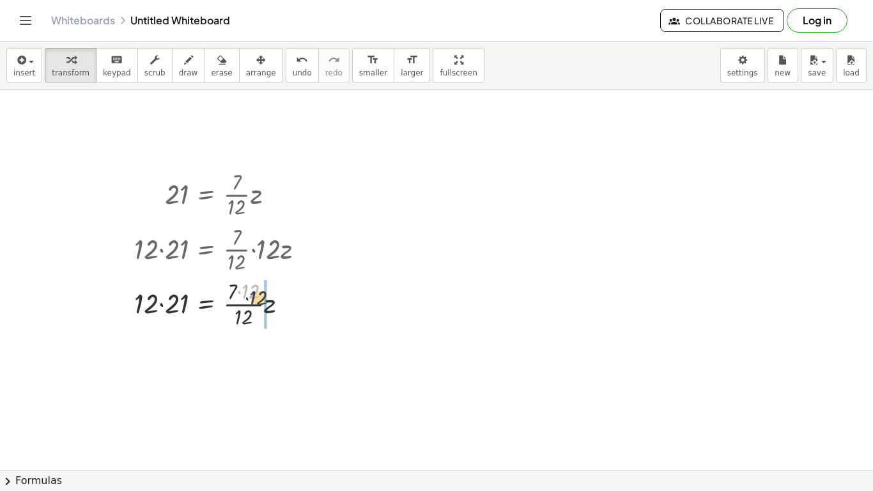
drag, startPoint x: 252, startPoint y: 294, endPoint x: 276, endPoint y: 310, distance: 28.7
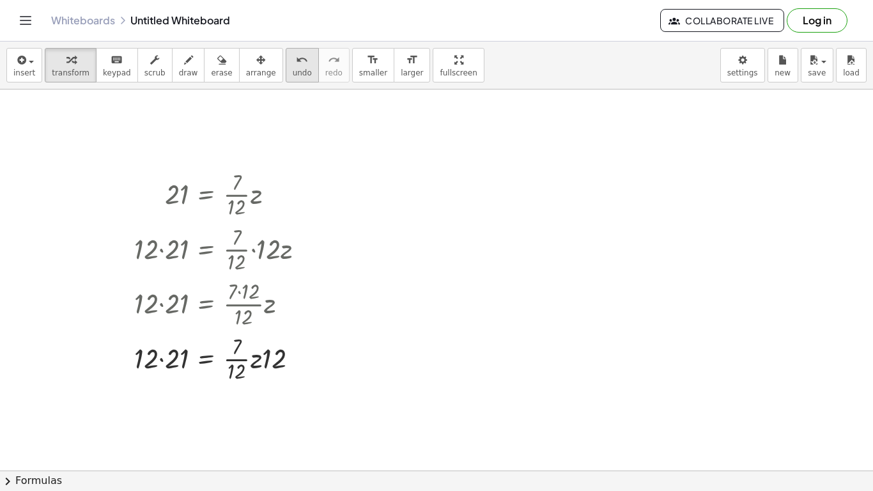
click at [293, 70] on span "undo" at bounding box center [302, 72] width 19 height 9
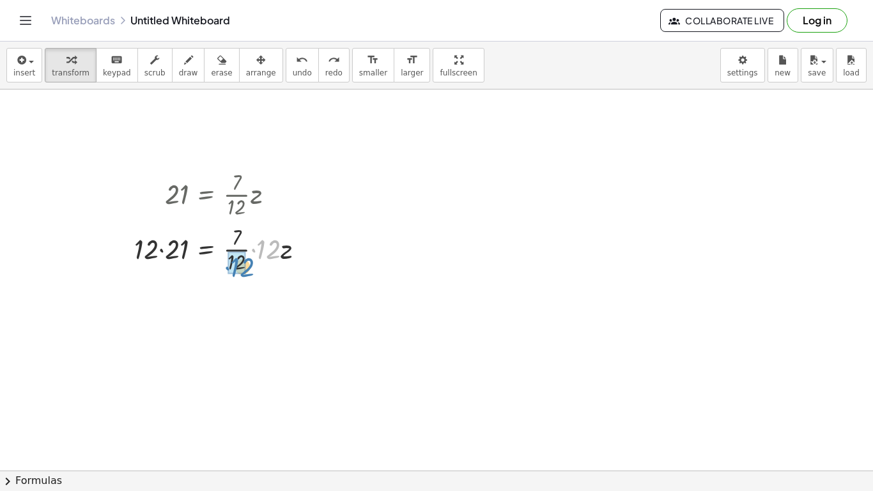
drag, startPoint x: 264, startPoint y: 250, endPoint x: 238, endPoint y: 268, distance: 31.7
drag, startPoint x: 137, startPoint y: 301, endPoint x: 174, endPoint y: 302, distance: 37.1
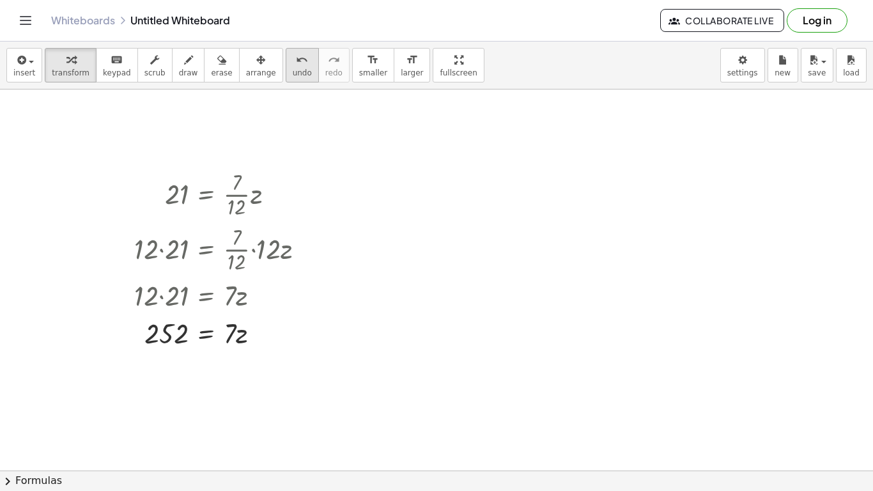
click at [293, 61] on div "undo" at bounding box center [302, 59] width 19 height 15
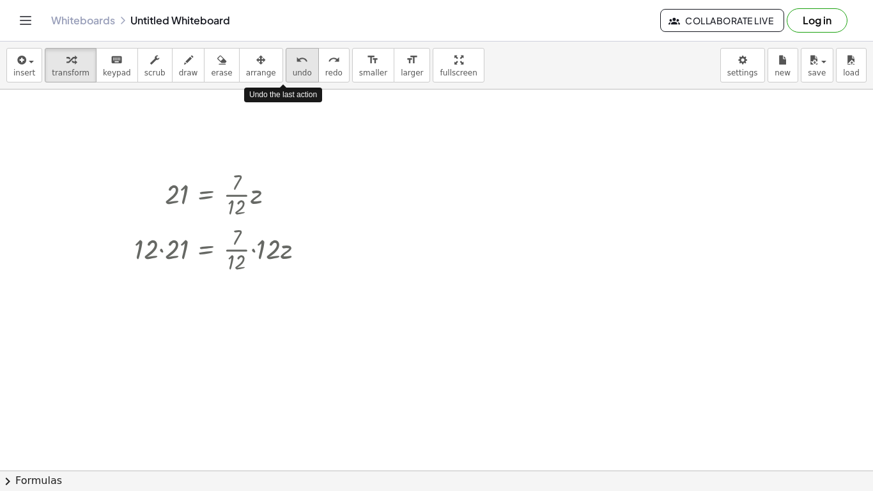
click at [293, 61] on div "undo" at bounding box center [302, 59] width 19 height 15
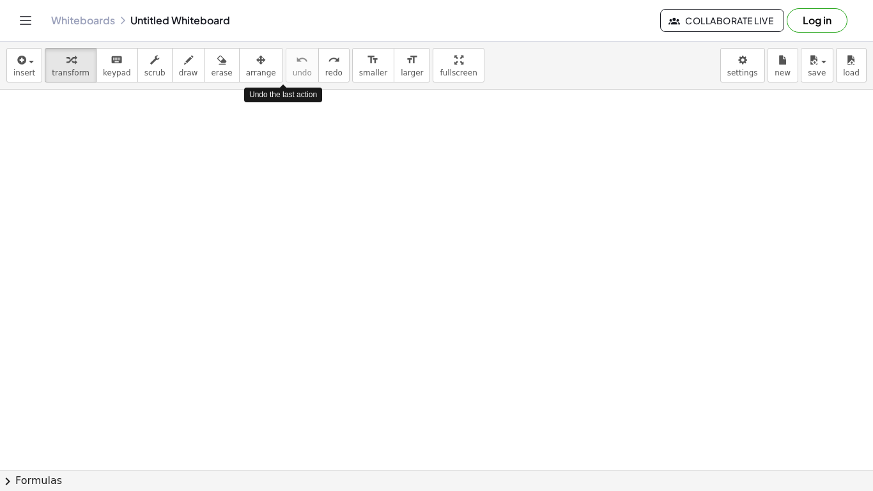
click at [288, 245] on div at bounding box center [436, 469] width 873 height 761
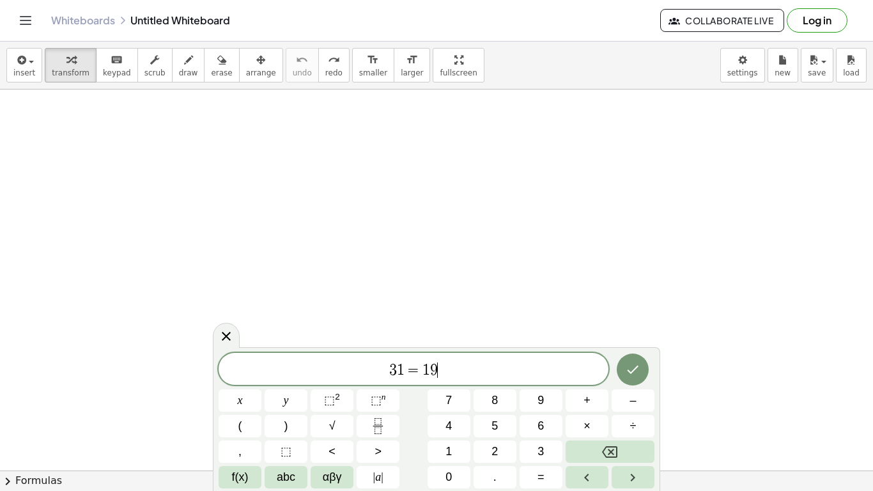
scroll to position [15, 0]
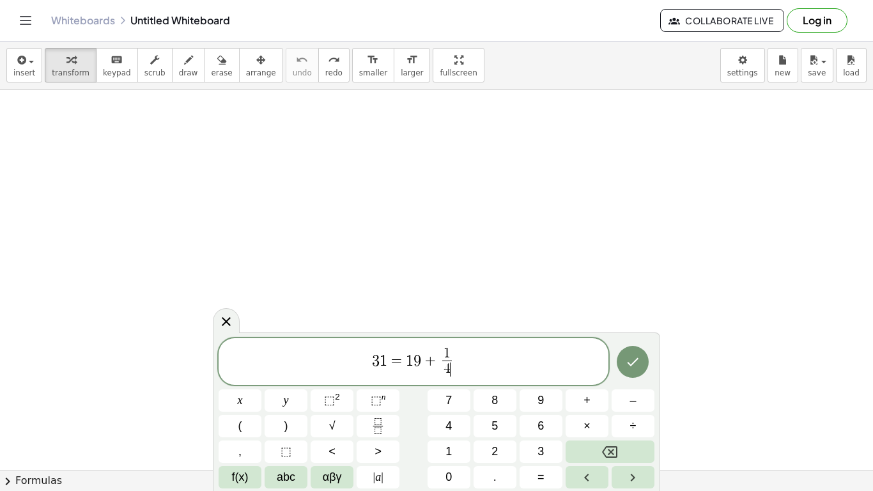
click at [495, 346] on span "3 1 = 1 9 + 1 4 ​ ​" at bounding box center [413, 363] width 390 height 34
click at [627, 365] on icon "Done" at bounding box center [632, 361] width 15 height 15
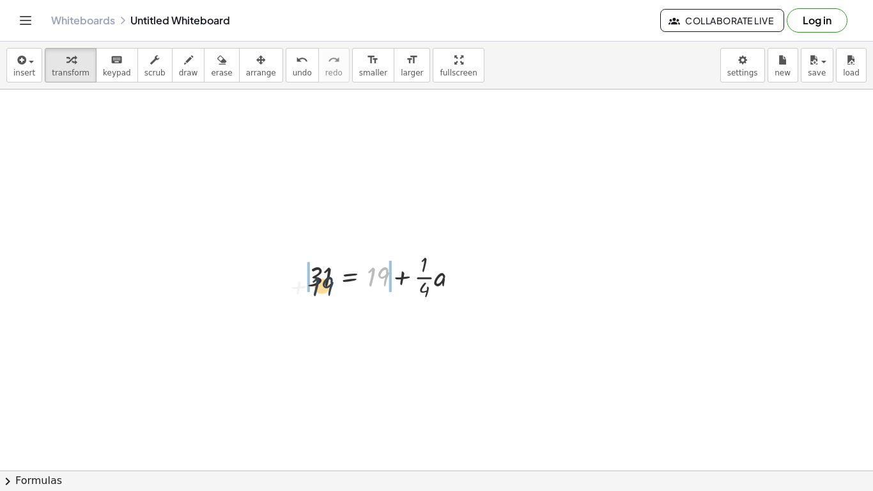
drag, startPoint x: 379, startPoint y: 277, endPoint x: 308, endPoint y: 289, distance: 72.6
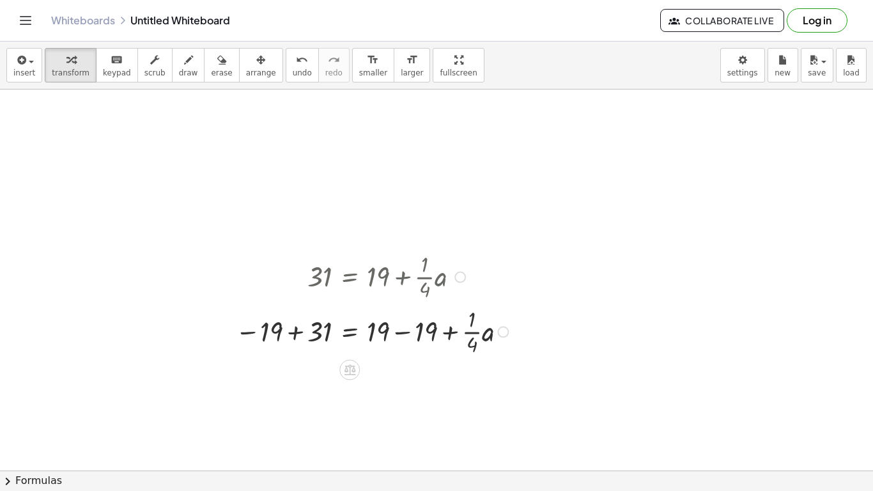
click at [284, 331] on div at bounding box center [374, 330] width 290 height 55
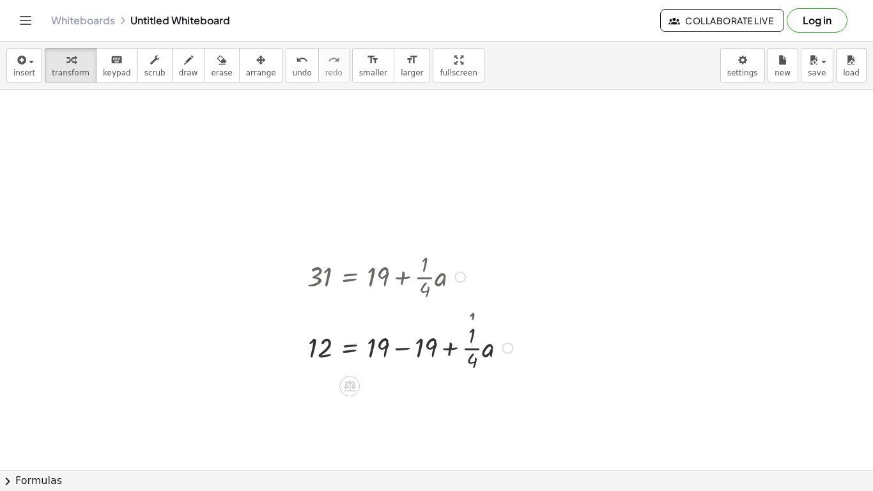
click at [384, 332] on div at bounding box center [376, 330] width 294 height 55
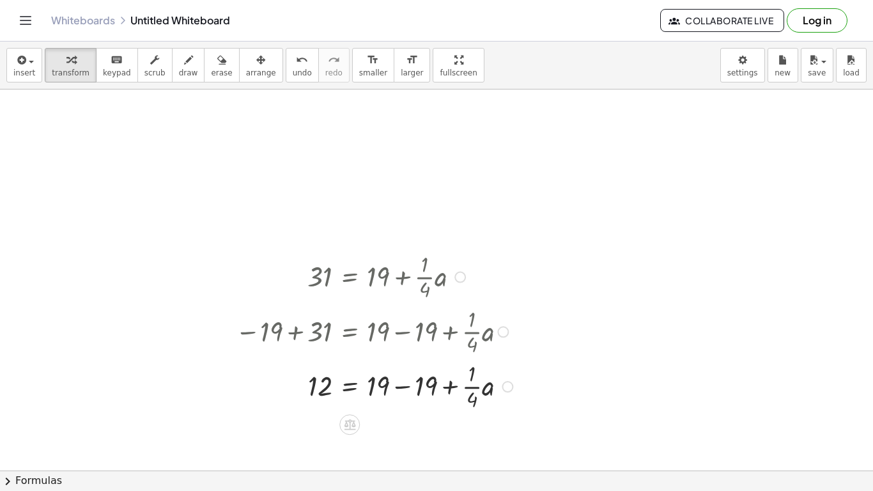
click at [400, 386] on div at bounding box center [376, 385] width 294 height 55
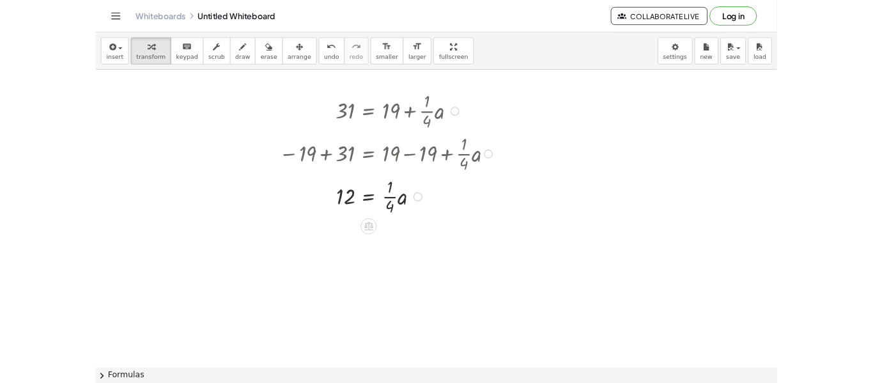
scroll to position [133, 0]
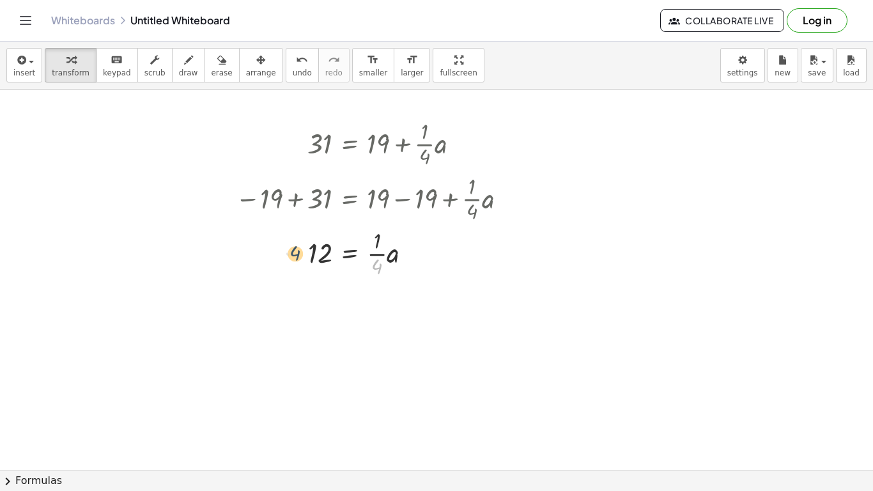
drag, startPoint x: 379, startPoint y: 268, endPoint x: 291, endPoint y: 256, distance: 89.0
click at [291, 256] on div at bounding box center [374, 252] width 290 height 55
drag, startPoint x: 381, startPoint y: 268, endPoint x: 308, endPoint y: 258, distance: 73.5
click at [391, 309] on div at bounding box center [374, 307] width 290 height 55
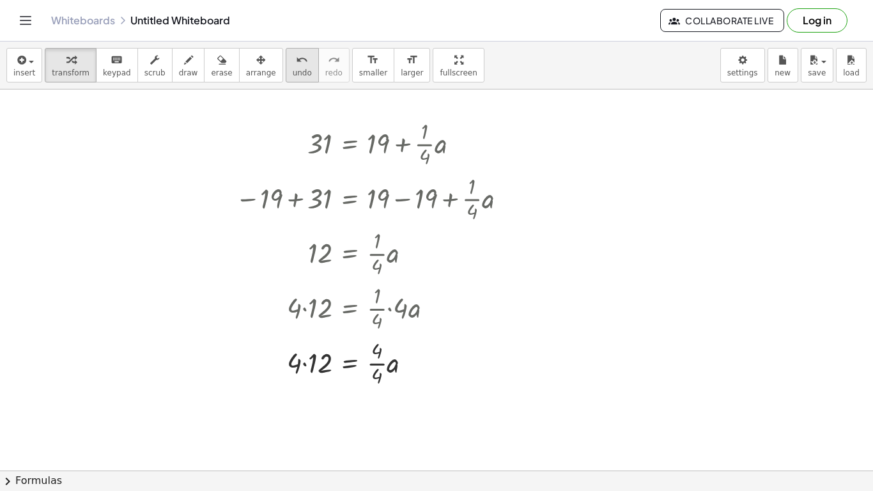
click at [293, 68] on span "undo" at bounding box center [302, 72] width 19 height 9
drag, startPoint x: 399, startPoint y: 307, endPoint x: 386, endPoint y: 323, distance: 21.0
click at [386, 323] on div at bounding box center [378, 307] width 299 height 55
drag, startPoint x: 398, startPoint y: 362, endPoint x: 371, endPoint y: 380, distance: 32.2
click at [296, 63] on icon "undo" at bounding box center [302, 59] width 12 height 15
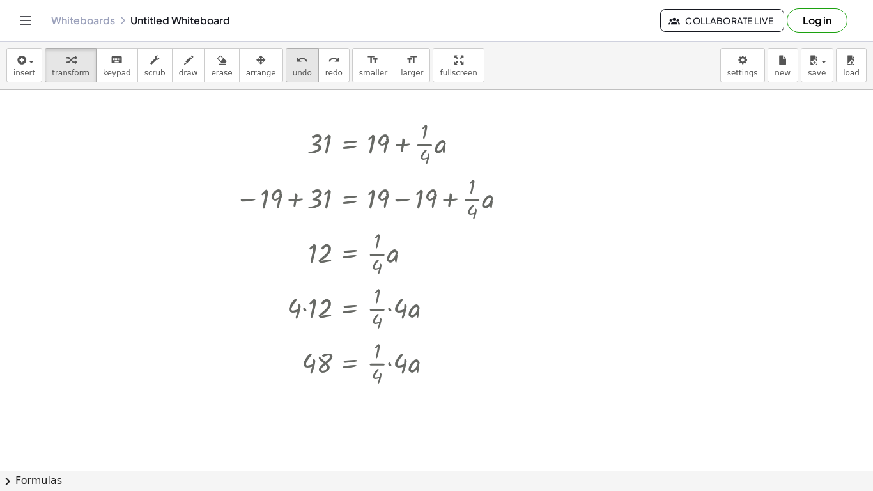
click at [296, 63] on icon "undo" at bounding box center [302, 59] width 12 height 15
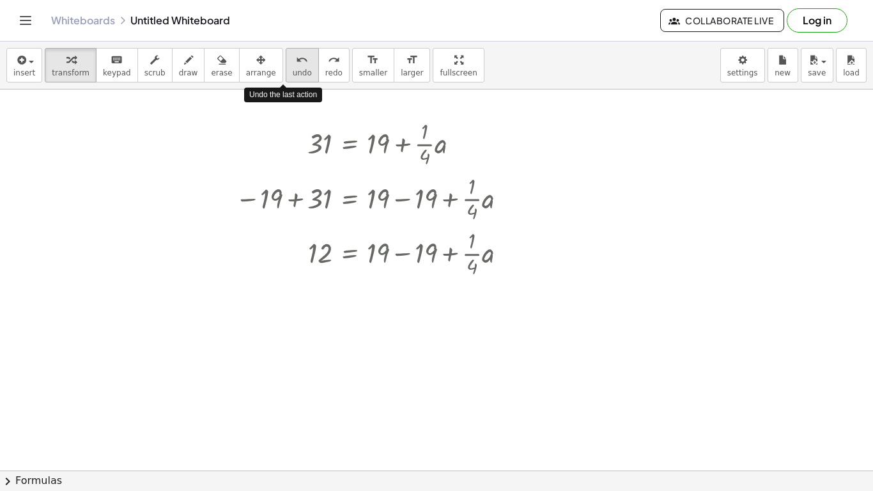
click at [296, 63] on icon "undo" at bounding box center [302, 59] width 12 height 15
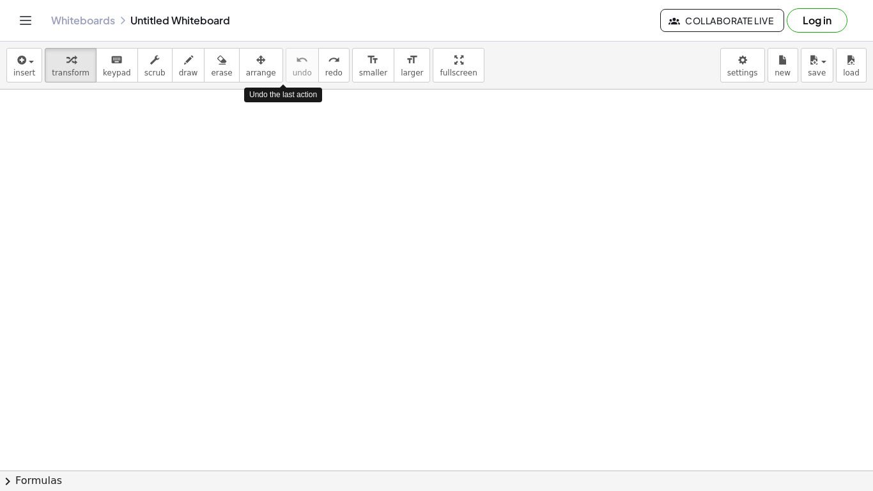
click at [314, 192] on div at bounding box center [436, 337] width 873 height 761
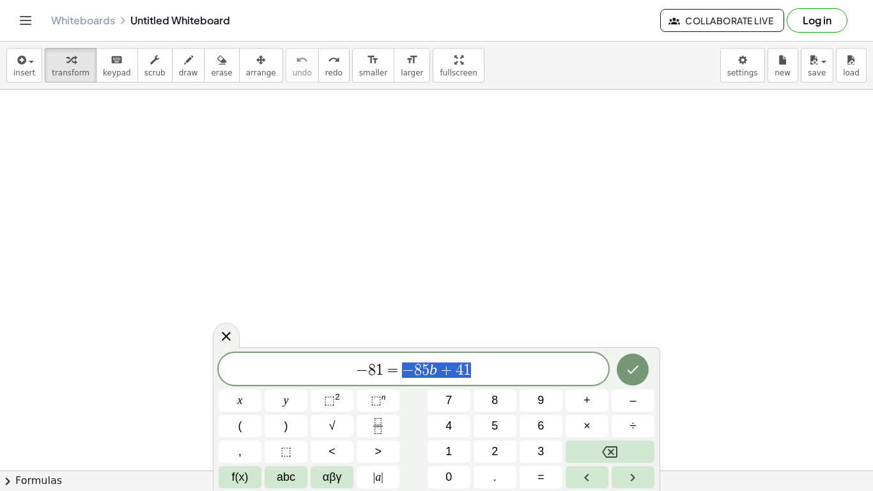
drag, startPoint x: 476, startPoint y: 367, endPoint x: 323, endPoint y: 356, distance: 153.1
click at [323, 356] on div "**********" at bounding box center [413, 369] width 390 height 32
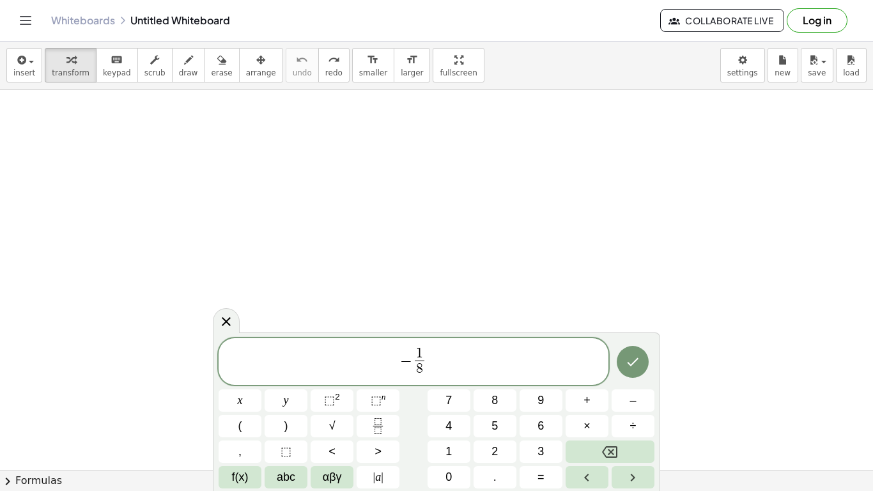
click at [459, 354] on span "− 1 8 ​ ​" at bounding box center [413, 363] width 390 height 34
click at [473, 362] on span "− 1 8 ​ = − 5 8 ​ ​" at bounding box center [413, 363] width 390 height 34
click at [627, 353] on button "Done" at bounding box center [632, 362] width 32 height 32
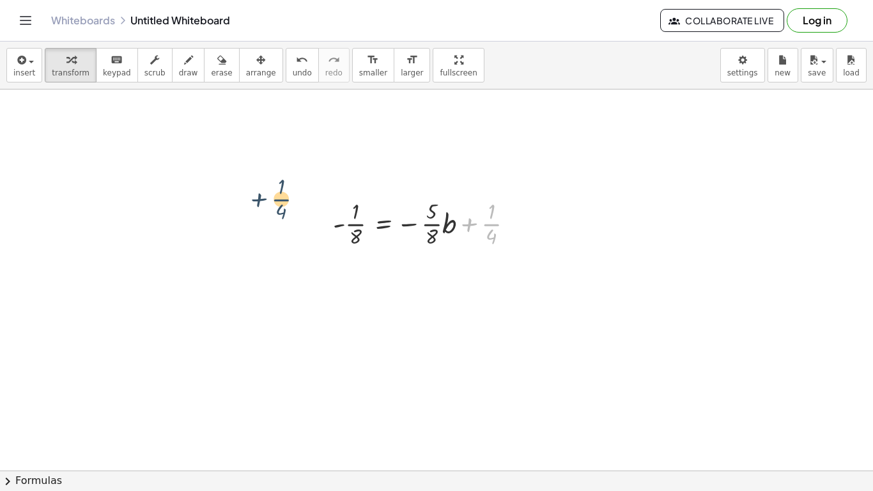
drag, startPoint x: 489, startPoint y: 222, endPoint x: 273, endPoint y: 206, distance: 216.6
drag, startPoint x: 273, startPoint y: 206, endPoint x: 306, endPoint y: 222, distance: 36.9
click at [306, 222] on div at bounding box center [436, 337] width 873 height 761
drag, startPoint x: 494, startPoint y: 223, endPoint x: 314, endPoint y: 235, distance: 181.2
click at [314, 235] on div "+ · 1 · 4 - · 1 · 8 = − · · 5 · 8 · b + · 1 · 4" at bounding box center [421, 222] width 215 height 61
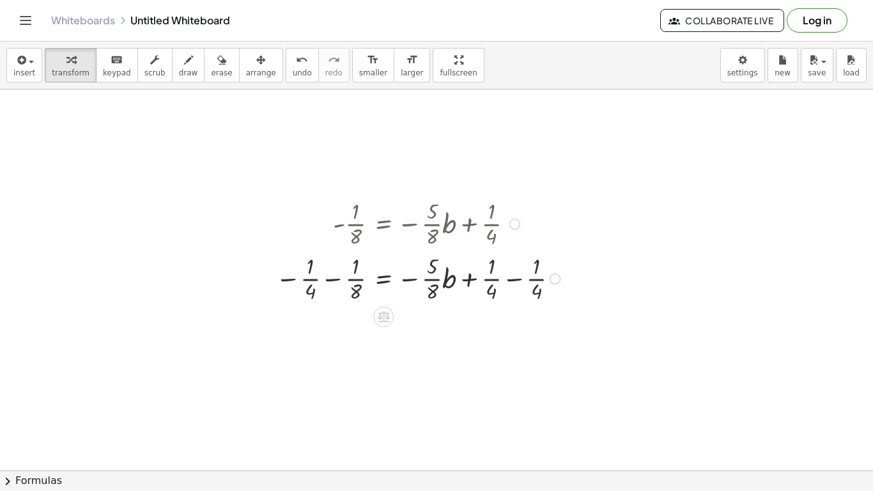
click at [512, 281] on div at bounding box center [420, 277] width 302 height 55
click at [333, 335] on div at bounding box center [420, 332] width 302 height 55
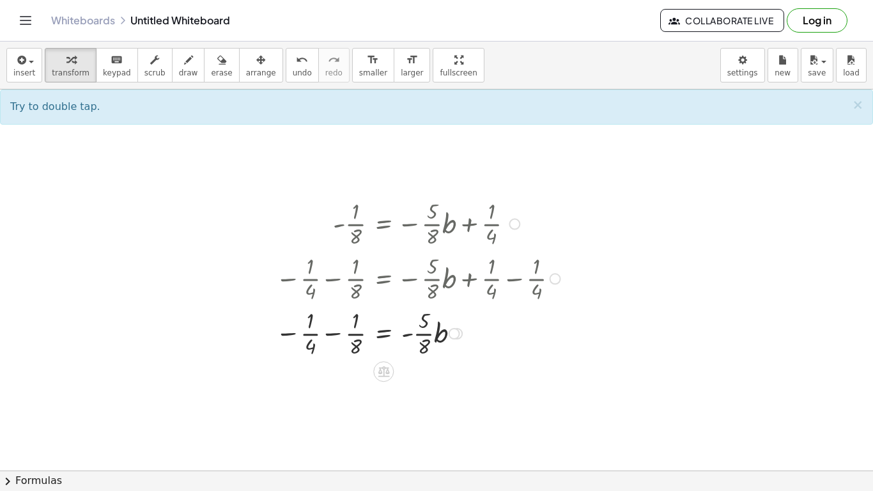
click at [287, 331] on div at bounding box center [420, 332] width 302 height 55
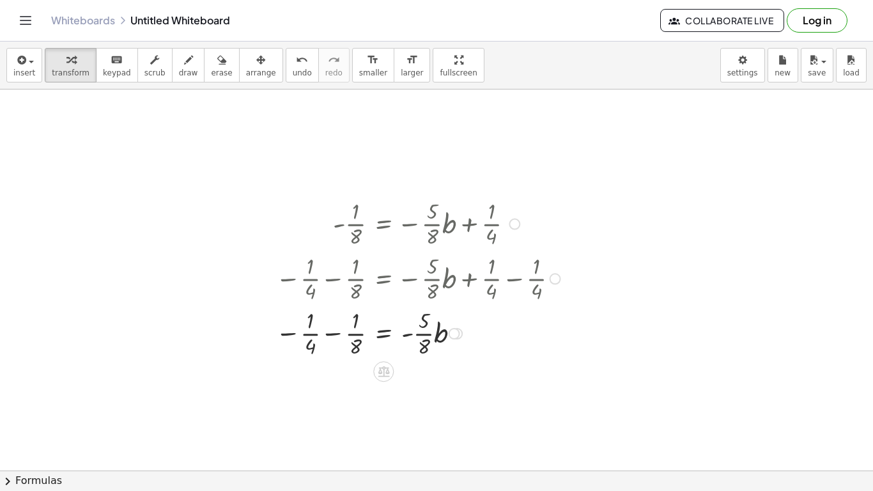
click at [287, 333] on div at bounding box center [420, 332] width 302 height 55
click at [309, 334] on div at bounding box center [420, 332] width 302 height 55
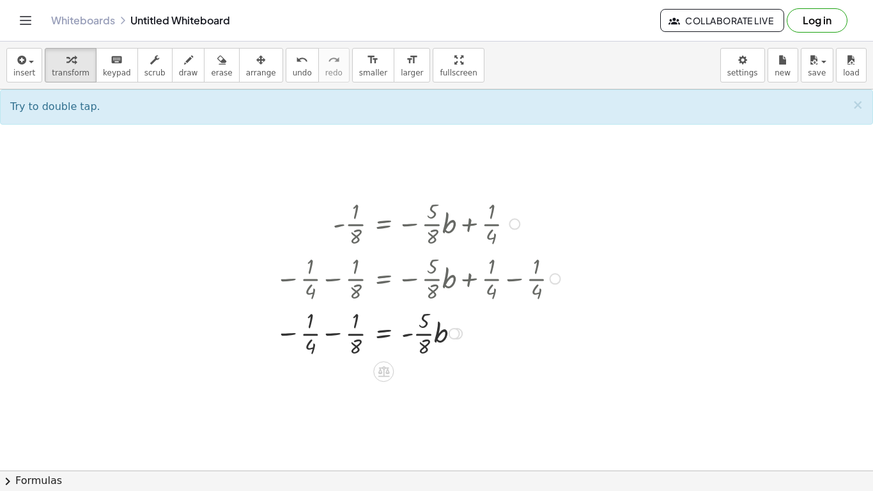
click at [337, 334] on div at bounding box center [420, 332] width 302 height 55
click at [339, 338] on div at bounding box center [420, 332] width 302 height 55
click at [284, 333] on div at bounding box center [420, 332] width 302 height 55
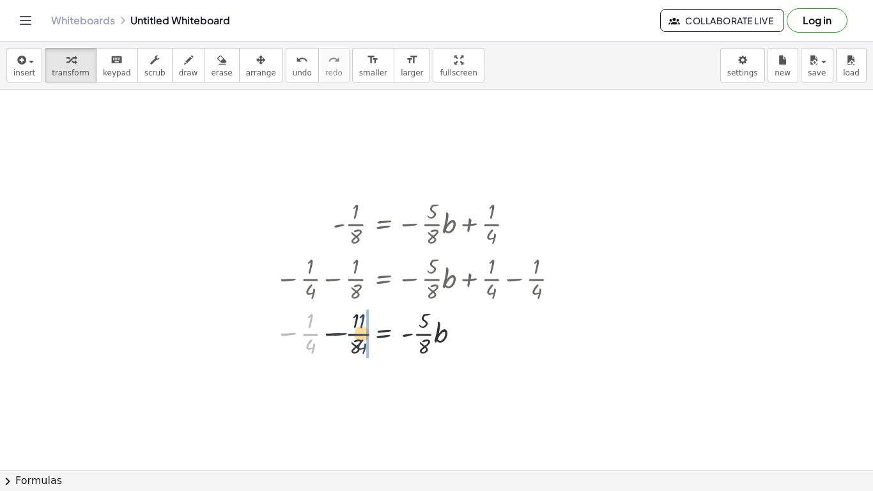
drag, startPoint x: 311, startPoint y: 332, endPoint x: 363, endPoint y: 332, distance: 51.7
click at [363, 332] on div at bounding box center [420, 332] width 302 height 55
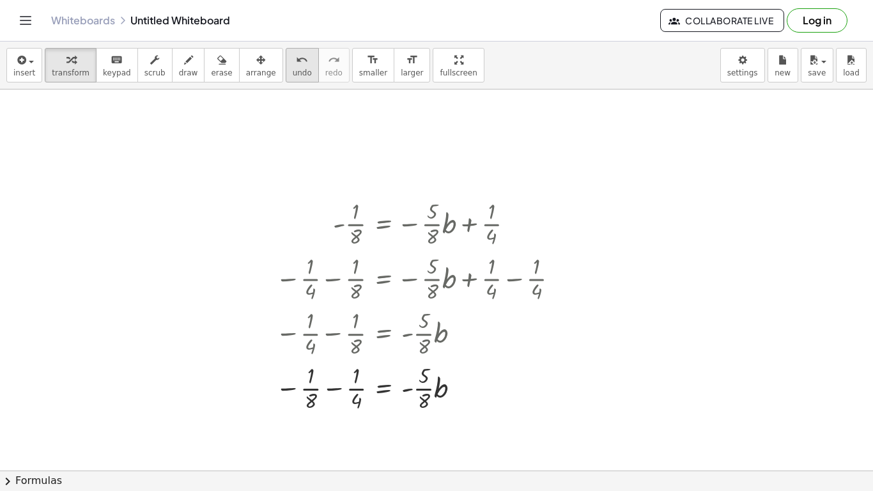
click at [286, 70] on button "undo undo" at bounding box center [302, 65] width 33 height 34
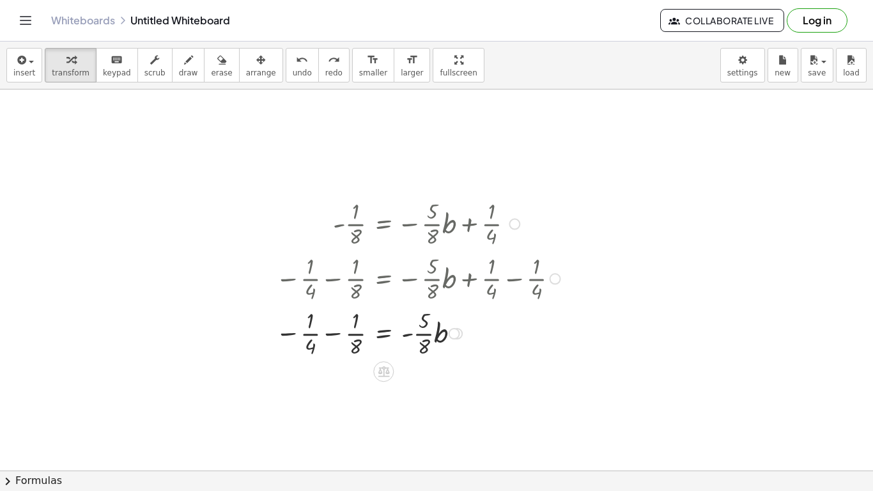
click at [329, 326] on div at bounding box center [420, 332] width 302 height 55
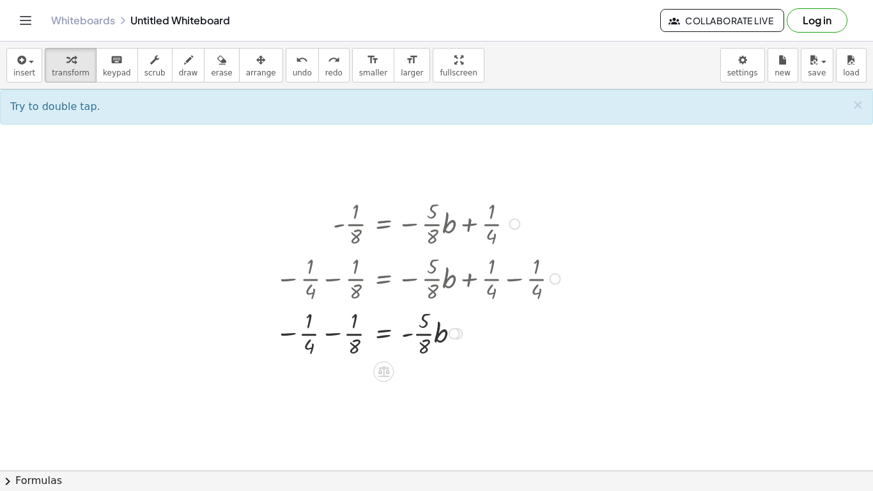
click at [328, 337] on div at bounding box center [420, 332] width 302 height 55
click at [353, 346] on div at bounding box center [420, 332] width 302 height 55
drag, startPoint x: 355, startPoint y: 346, endPoint x: 319, endPoint y: 348, distance: 35.2
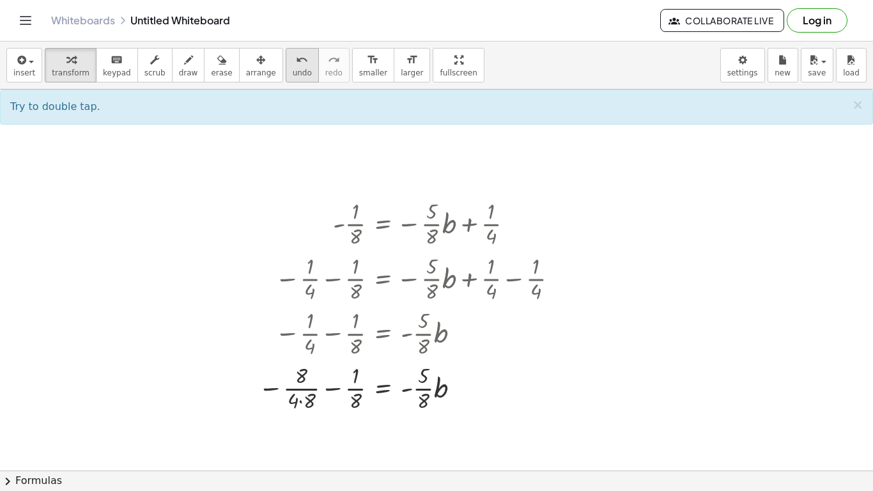
click at [293, 73] on span "undo" at bounding box center [302, 72] width 19 height 9
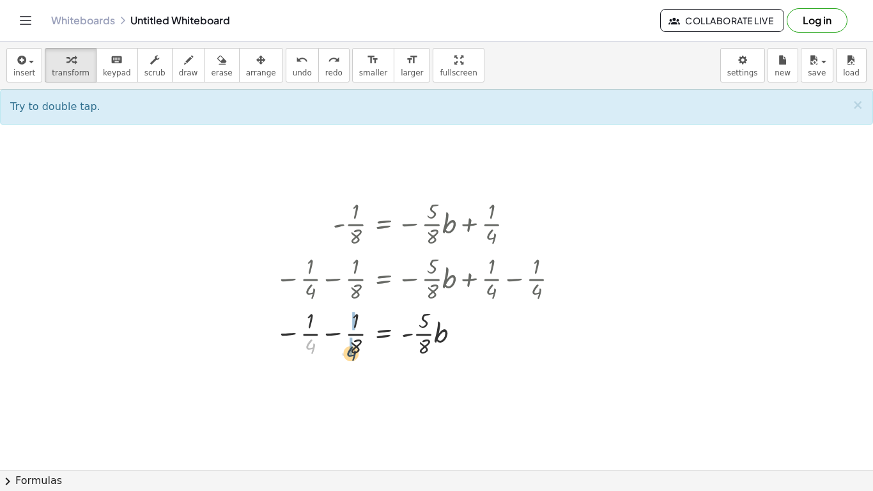
drag, startPoint x: 314, startPoint y: 345, endPoint x: 356, endPoint y: 350, distance: 42.5
click at [356, 350] on div at bounding box center [420, 332] width 302 height 55
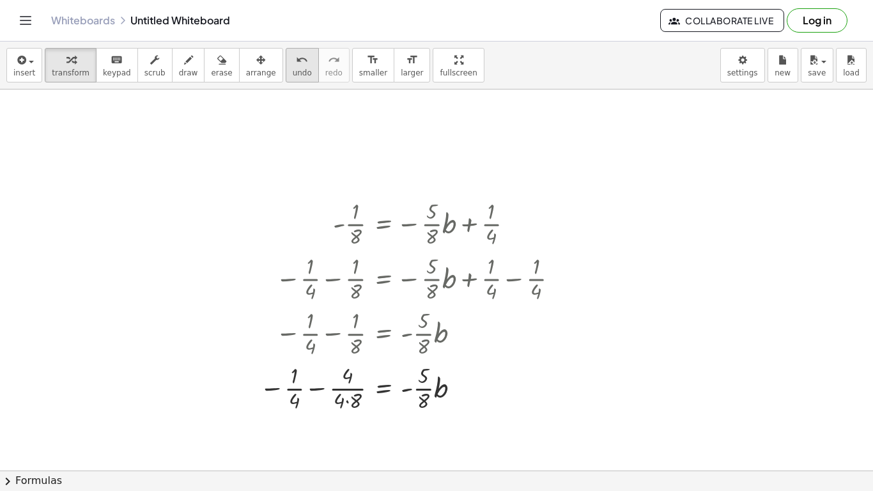
click at [299, 72] on button "undo undo" at bounding box center [302, 65] width 33 height 34
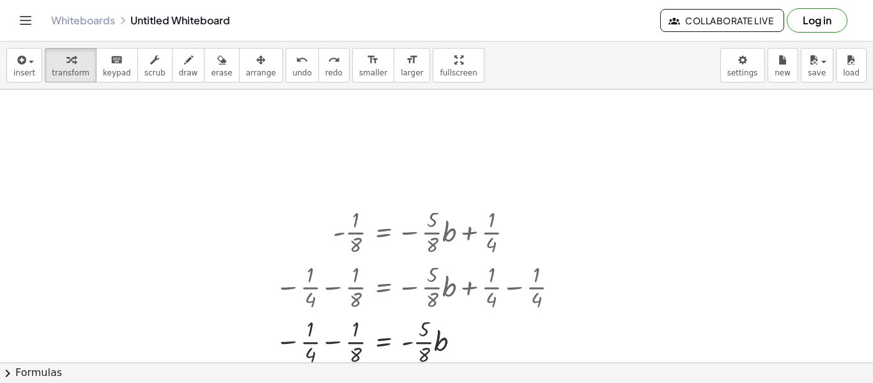
scroll to position [0, 0]
